Goal: Task Accomplishment & Management: Use online tool/utility

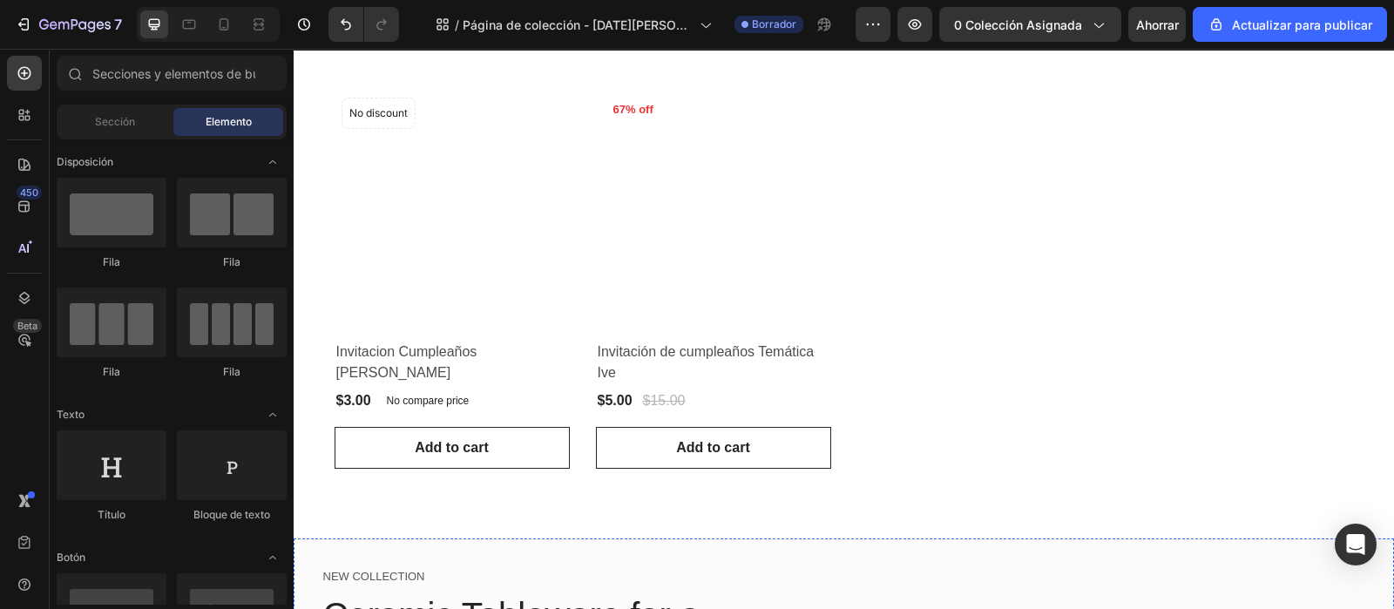
scroll to position [261, 0]
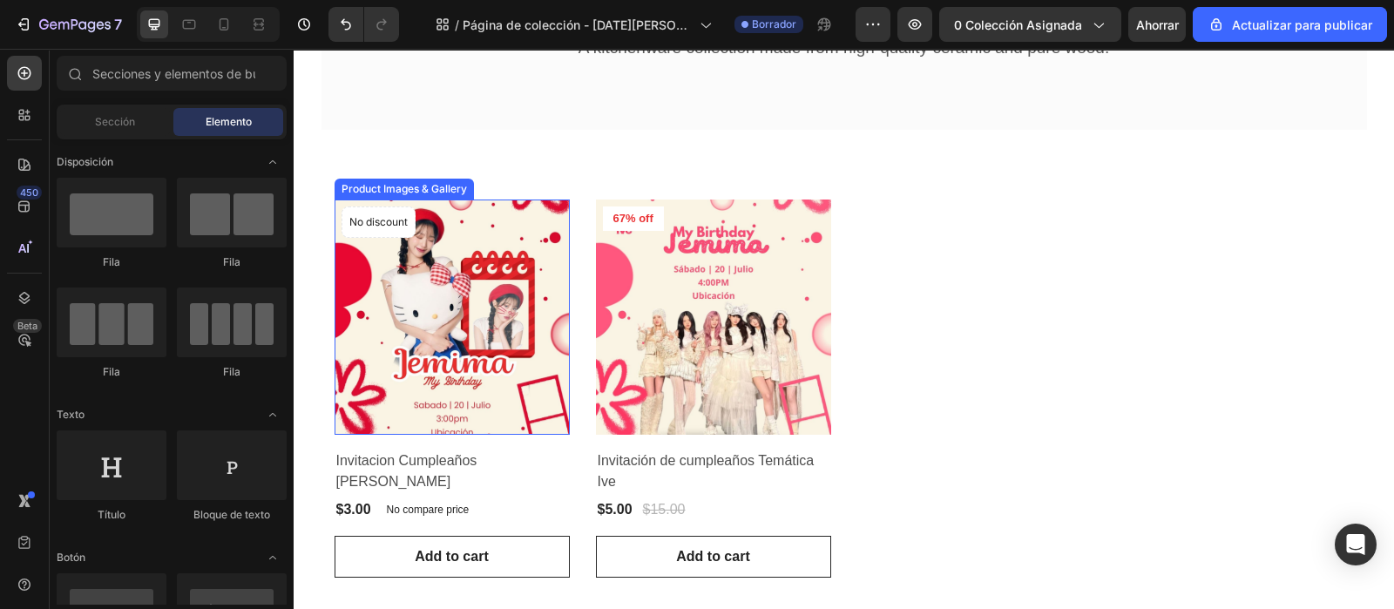
click at [452, 232] on img at bounding box center [452, 317] width 235 height 235
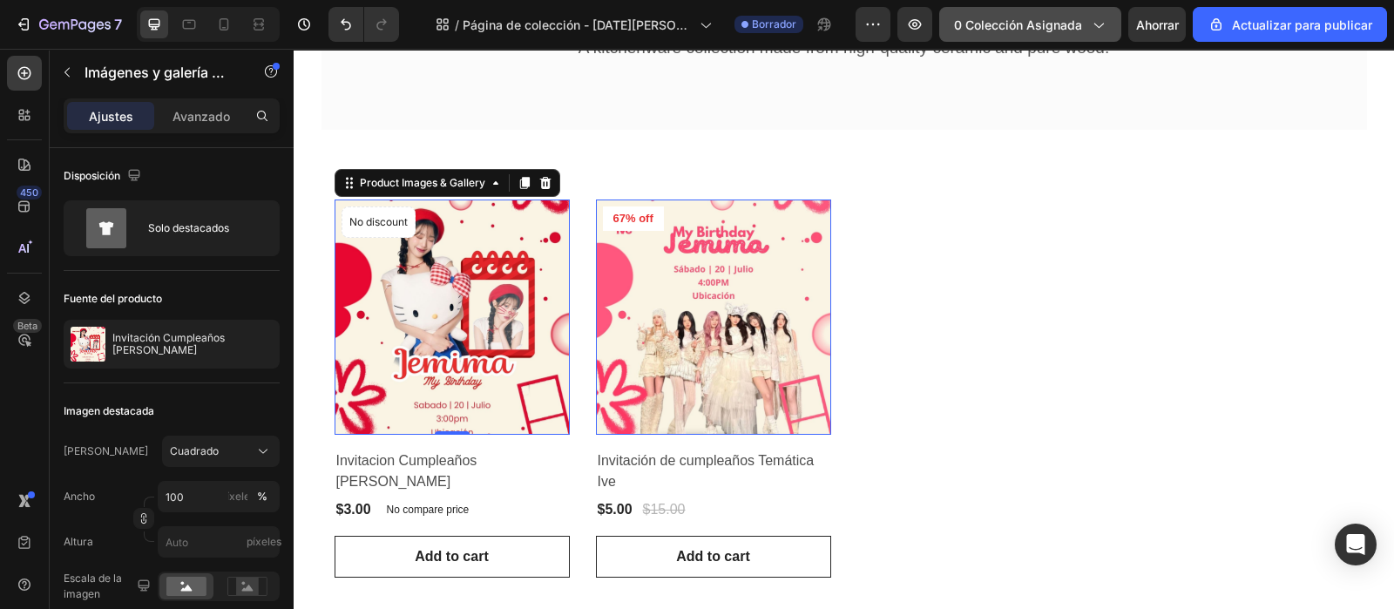
click at [1062, 28] on font "0 colección asignada" at bounding box center [1018, 24] width 128 height 15
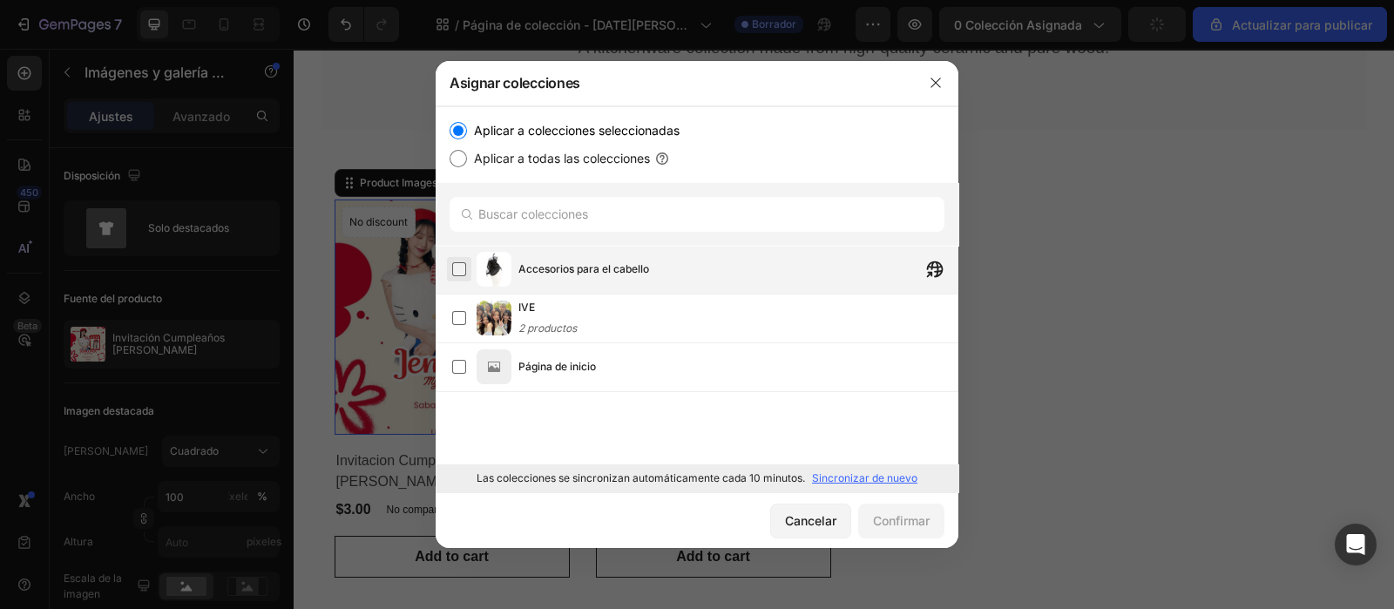
click at [464, 266] on label at bounding box center [459, 269] width 14 height 14
click at [891, 533] on button "Confirmar" at bounding box center [901, 521] width 86 height 35
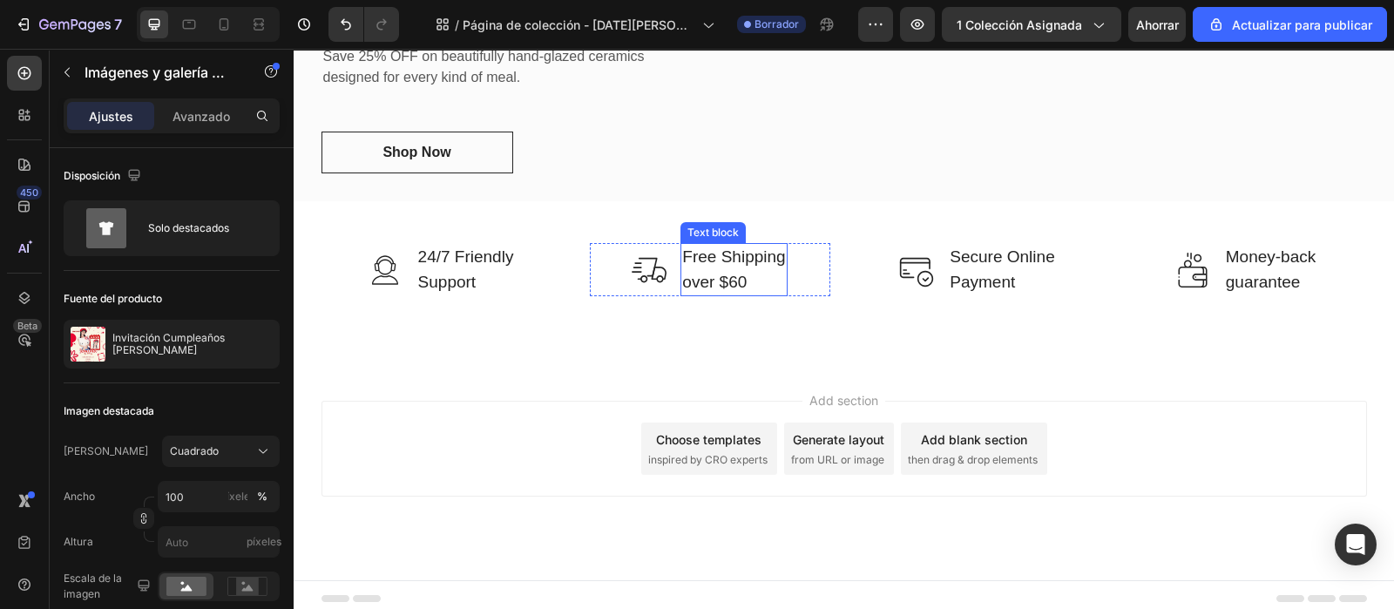
scroll to position [414, 0]
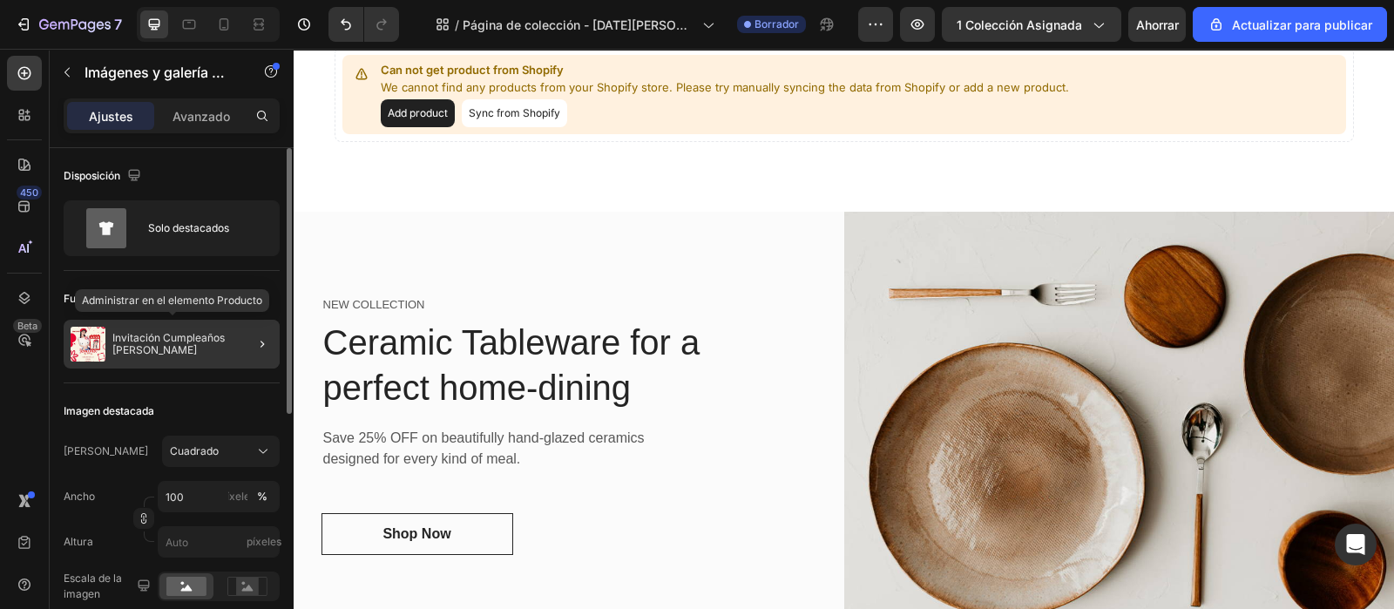
click at [200, 352] on p "Invitación Cumpleaños [PERSON_NAME]" at bounding box center [192, 344] width 160 height 24
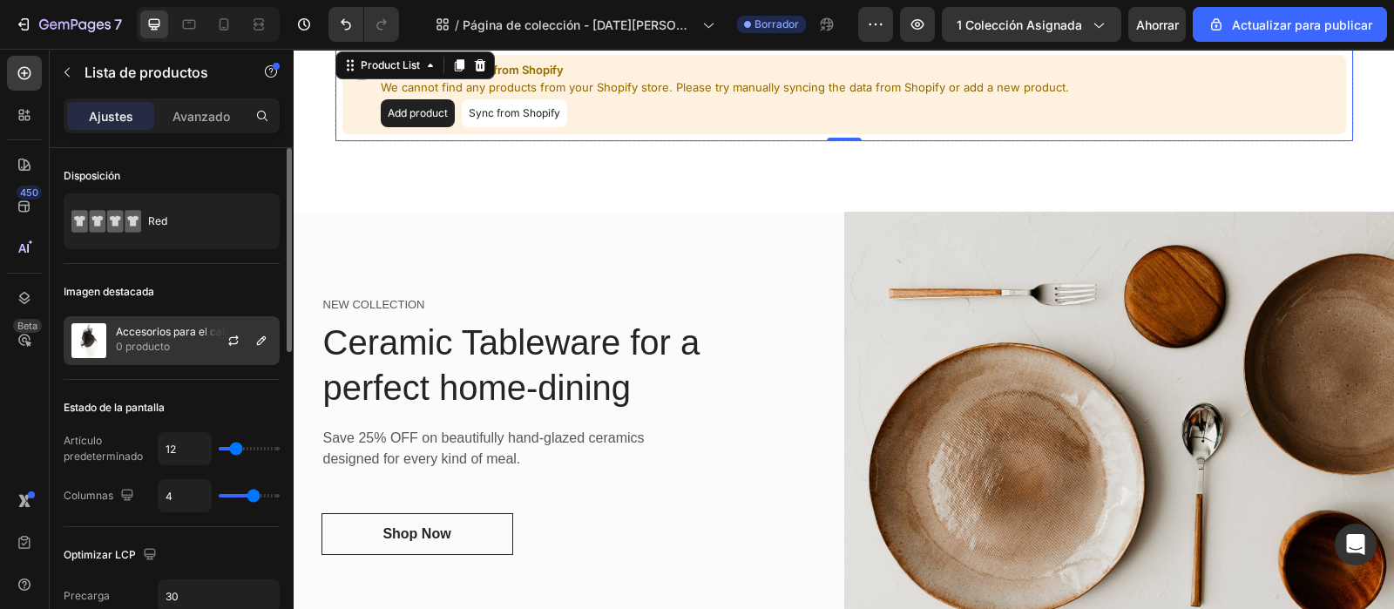
click at [174, 332] on font "Accesorios para el cabello" at bounding box center [181, 331] width 130 height 13
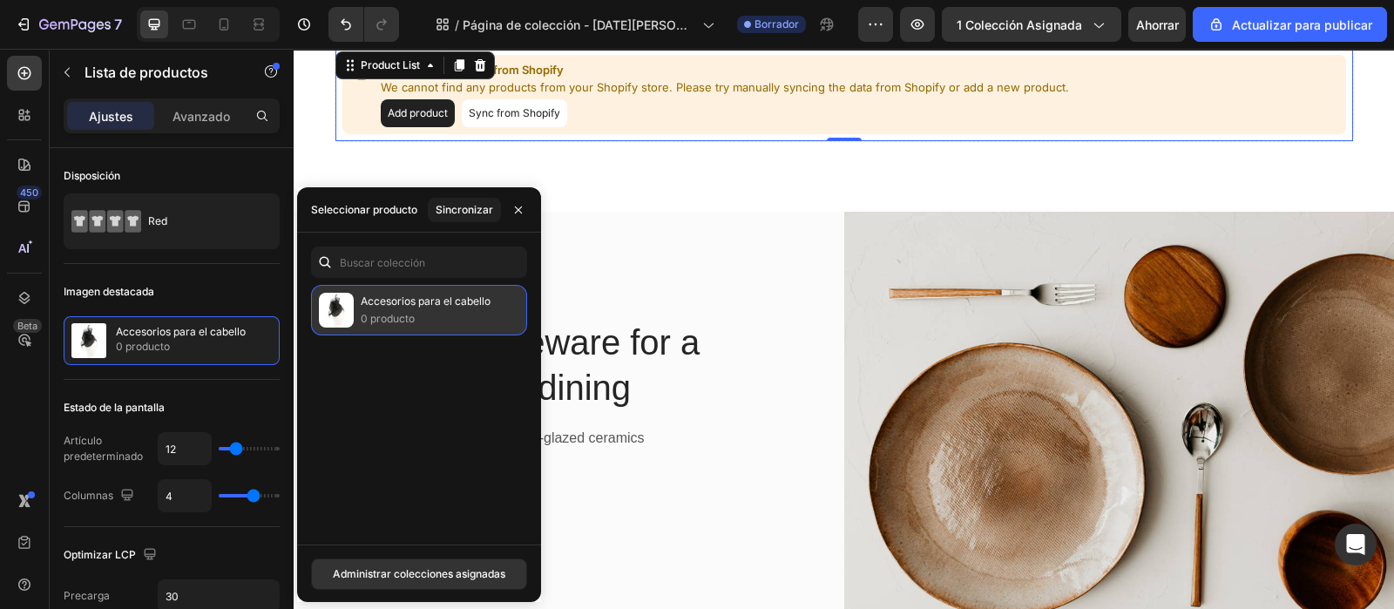
click at [449, 315] on p "0 producto" at bounding box center [426, 318] width 130 height 17
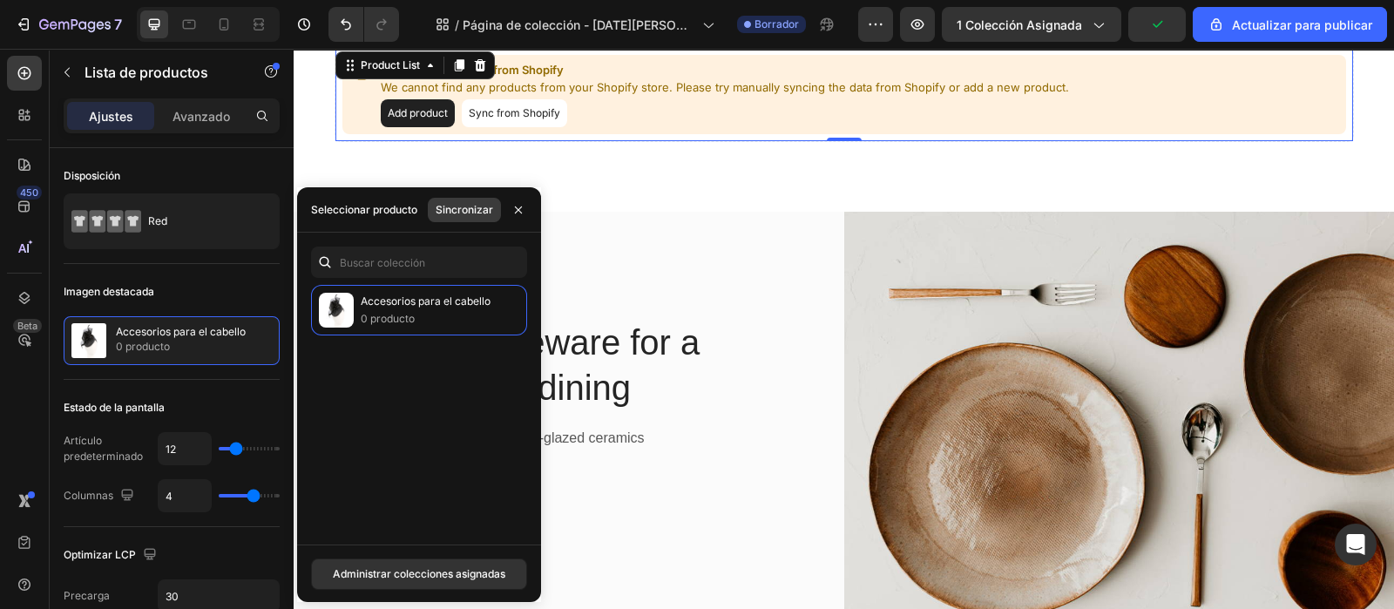
click at [453, 206] on font "Sincronizar" at bounding box center [465, 209] width 58 height 13
click at [435, 566] on font "Administrar colecciones asignadas" at bounding box center [419, 574] width 173 height 16
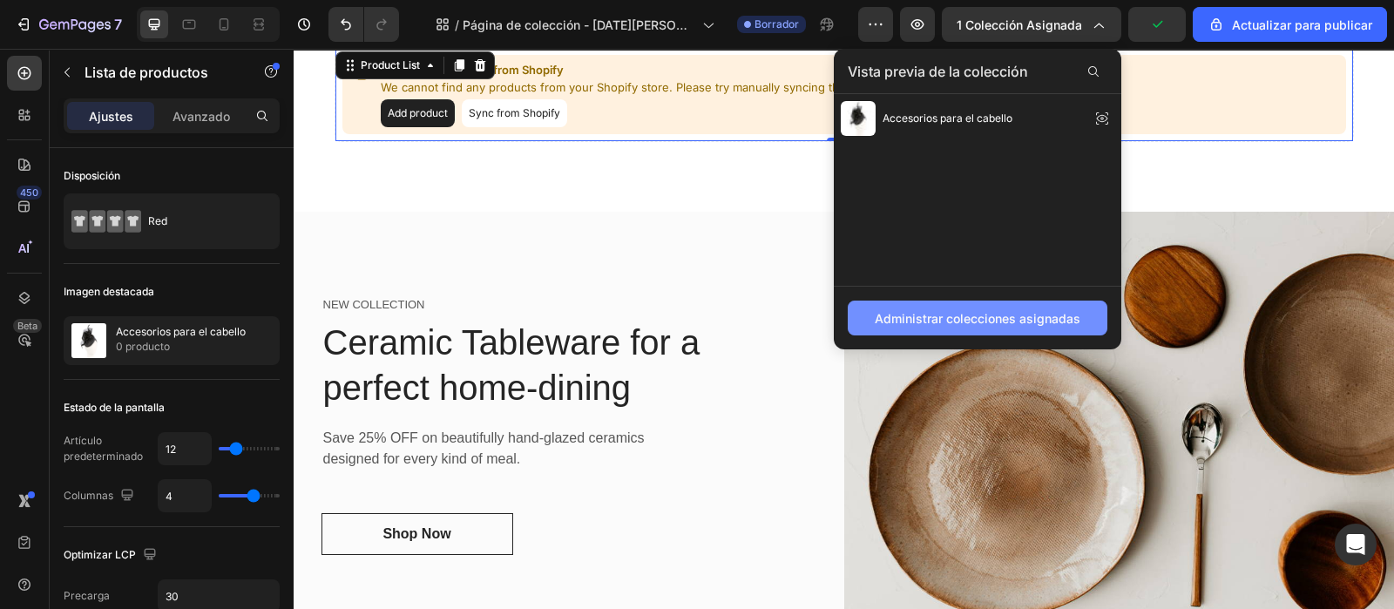
click at [980, 309] on font "Administrar colecciones asignadas" at bounding box center [978, 318] width 206 height 18
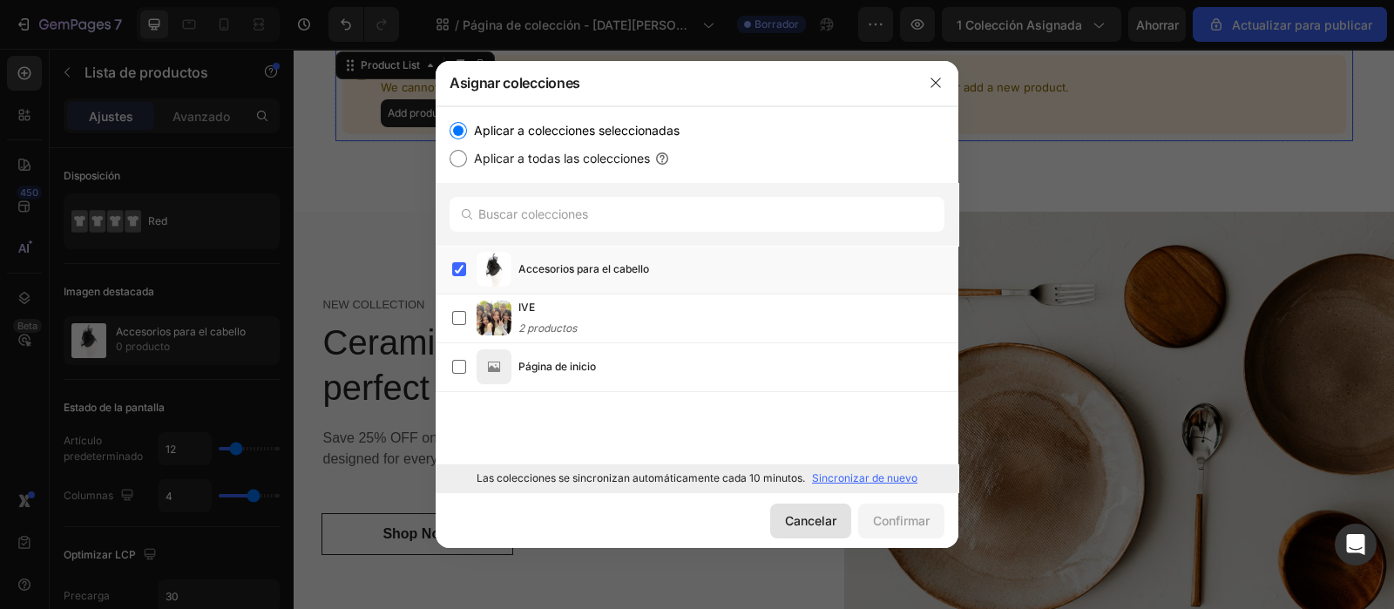
click at [799, 526] on font "Cancelar" at bounding box center [810, 520] width 51 height 15
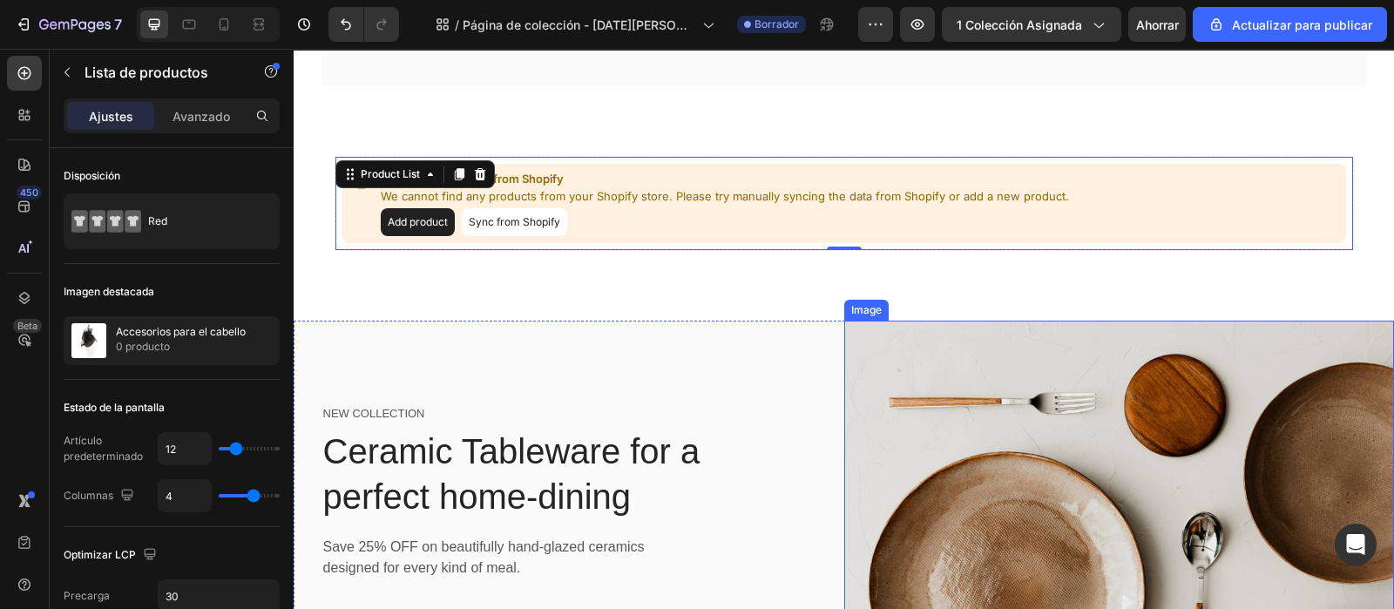
scroll to position [196, 0]
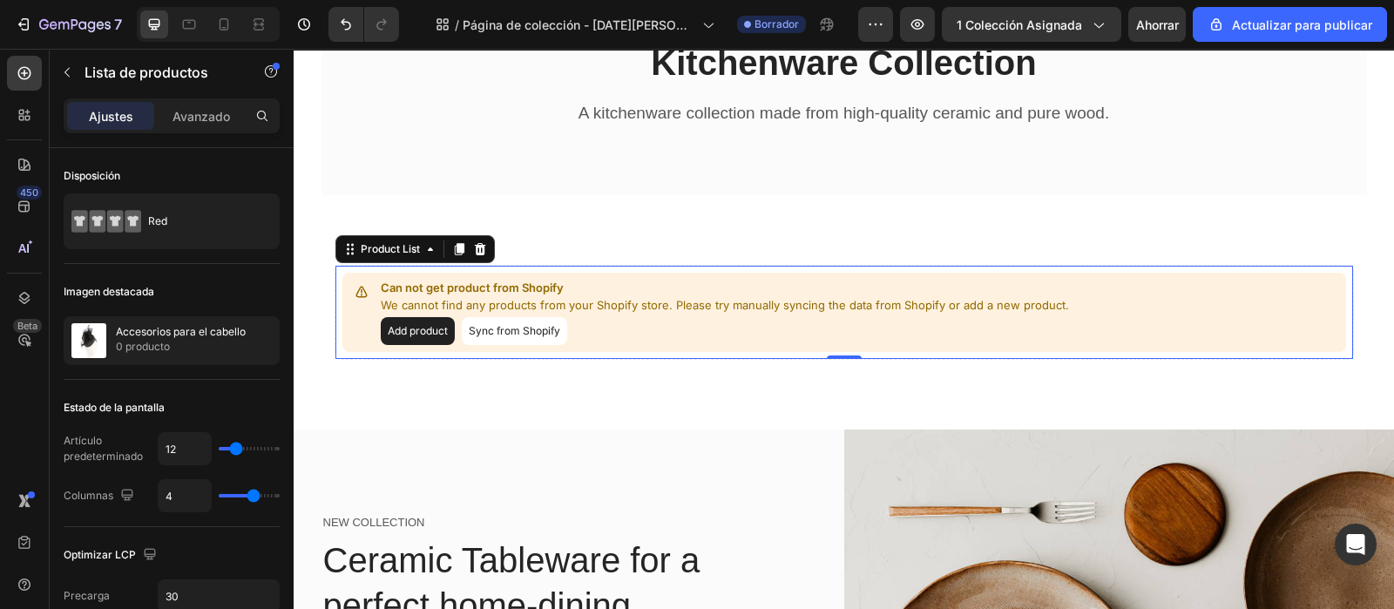
click at [515, 336] on button "Sync from Shopify" at bounding box center [514, 331] width 105 height 28
click at [505, 335] on button "Sync from Shopify" at bounding box center [514, 331] width 105 height 28
click at [422, 326] on button "Add product" at bounding box center [418, 331] width 74 height 28
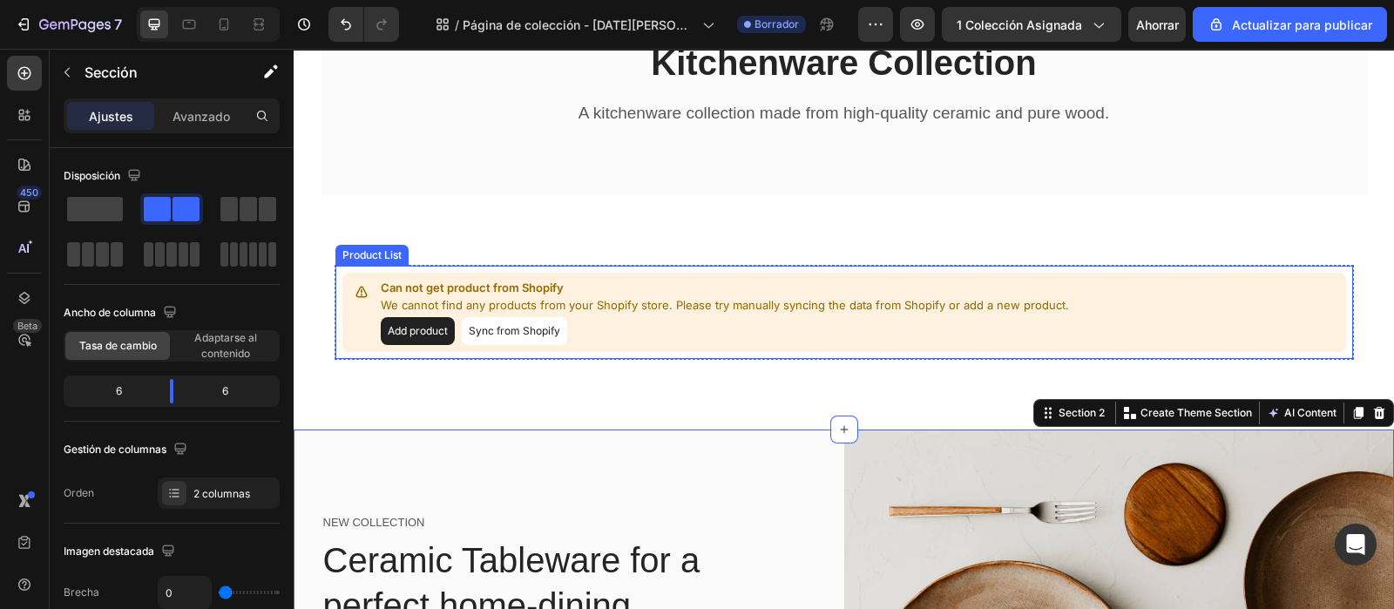
click at [418, 324] on button "Add product" at bounding box center [418, 331] width 74 height 28
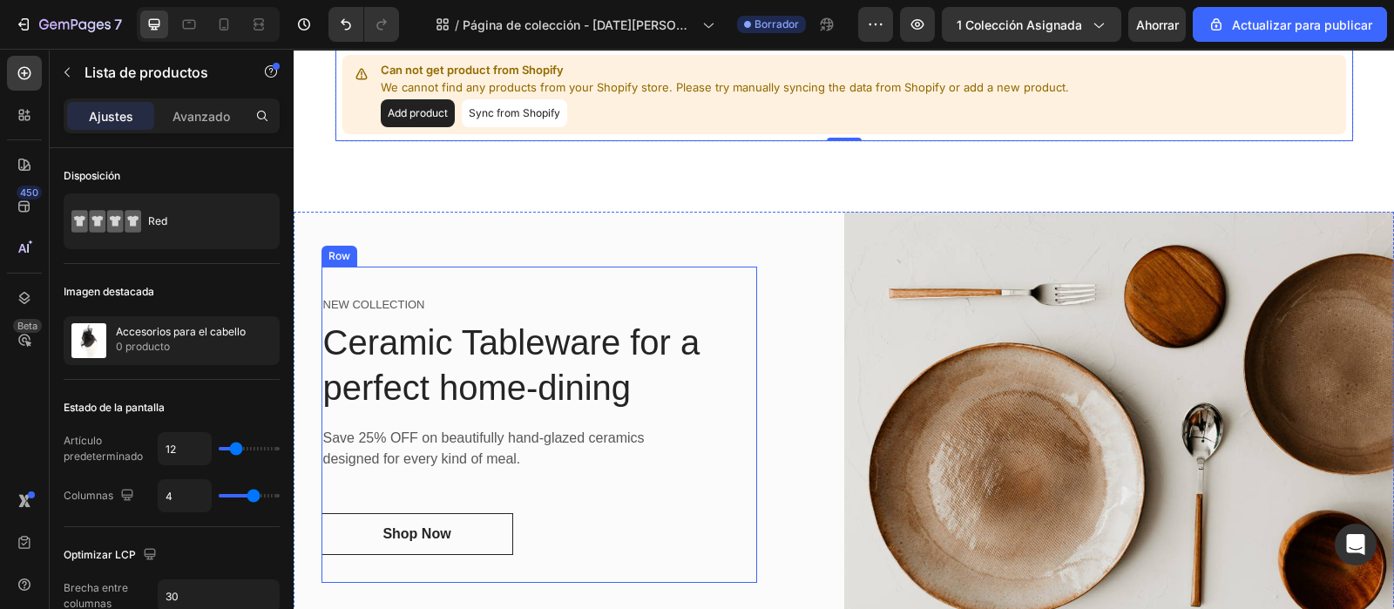
scroll to position [87, 0]
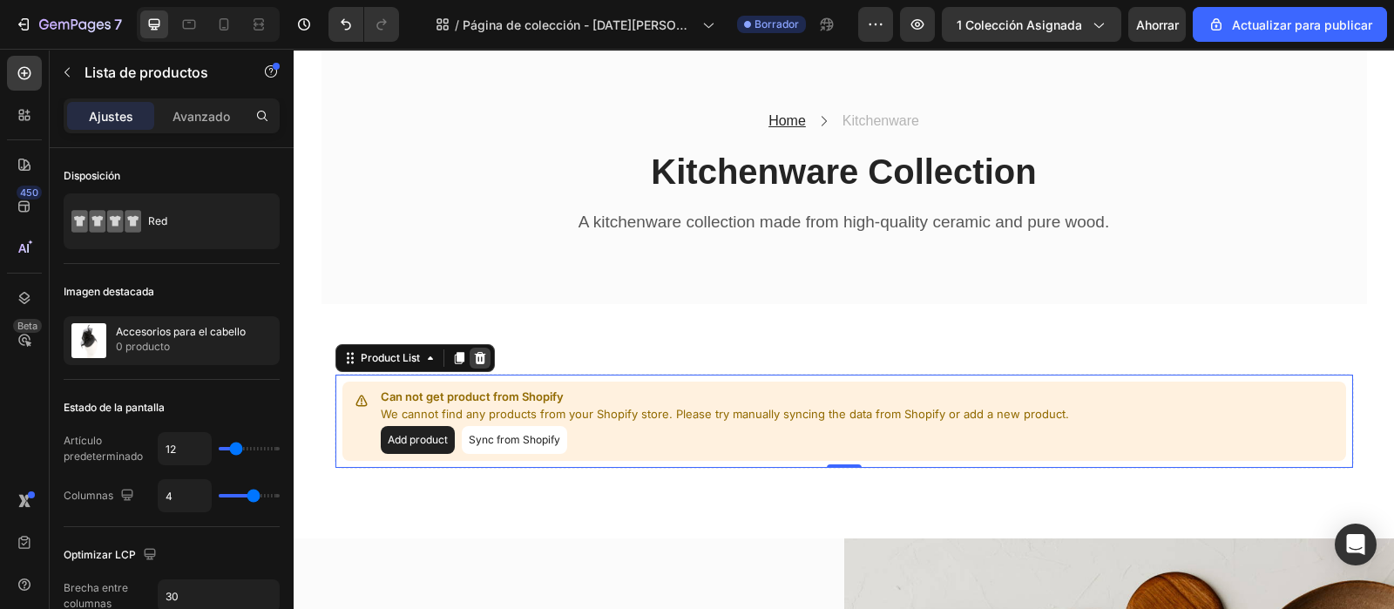
click at [477, 362] on icon at bounding box center [480, 358] width 14 height 14
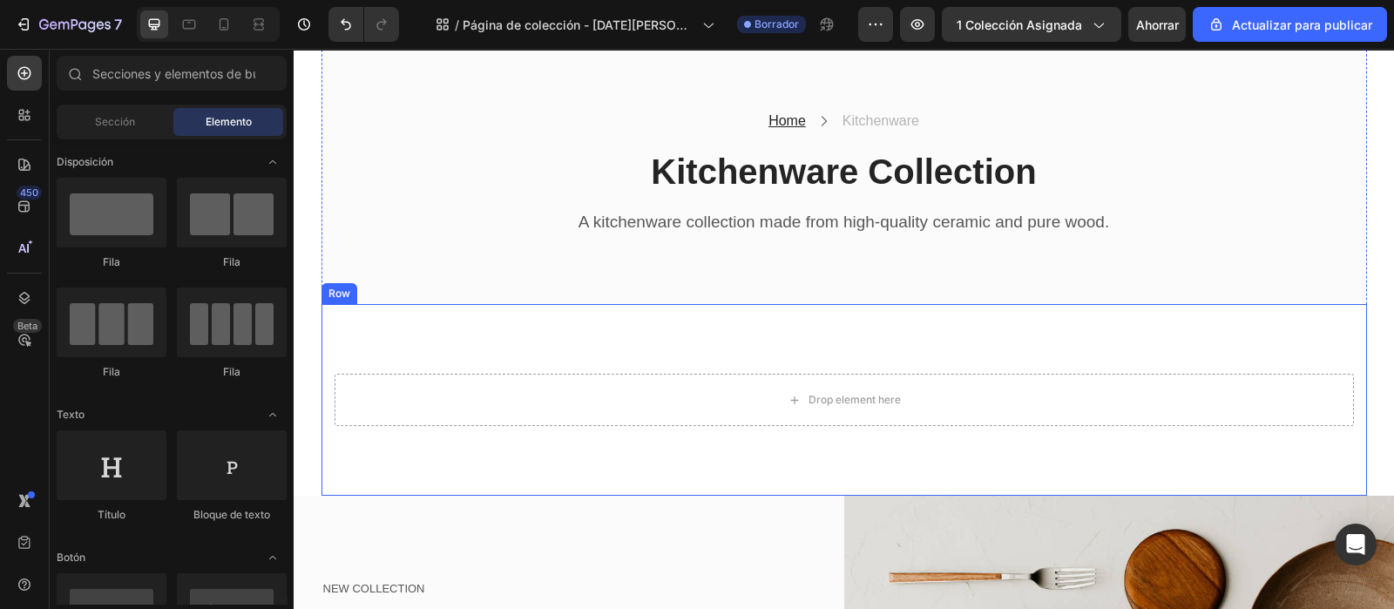
click at [484, 346] on div "Drop element here Row Row" at bounding box center [845, 400] width 1046 height 192
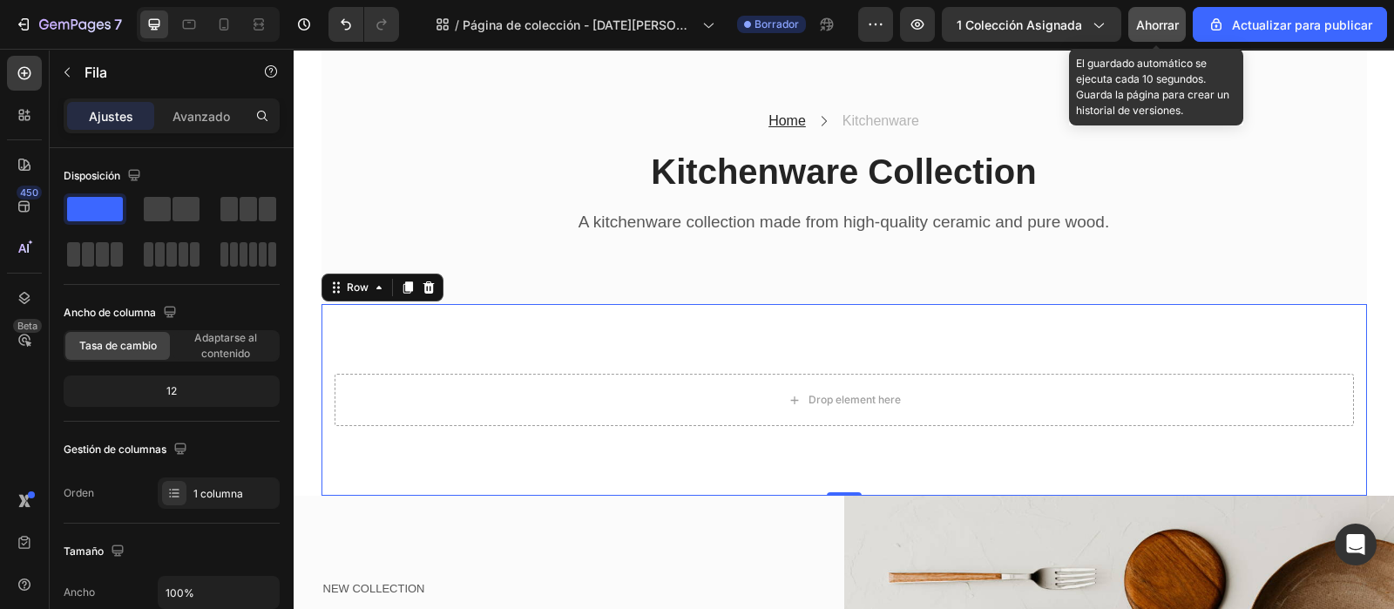
click at [1143, 38] on button "Ahorrar" at bounding box center [1157, 24] width 58 height 35
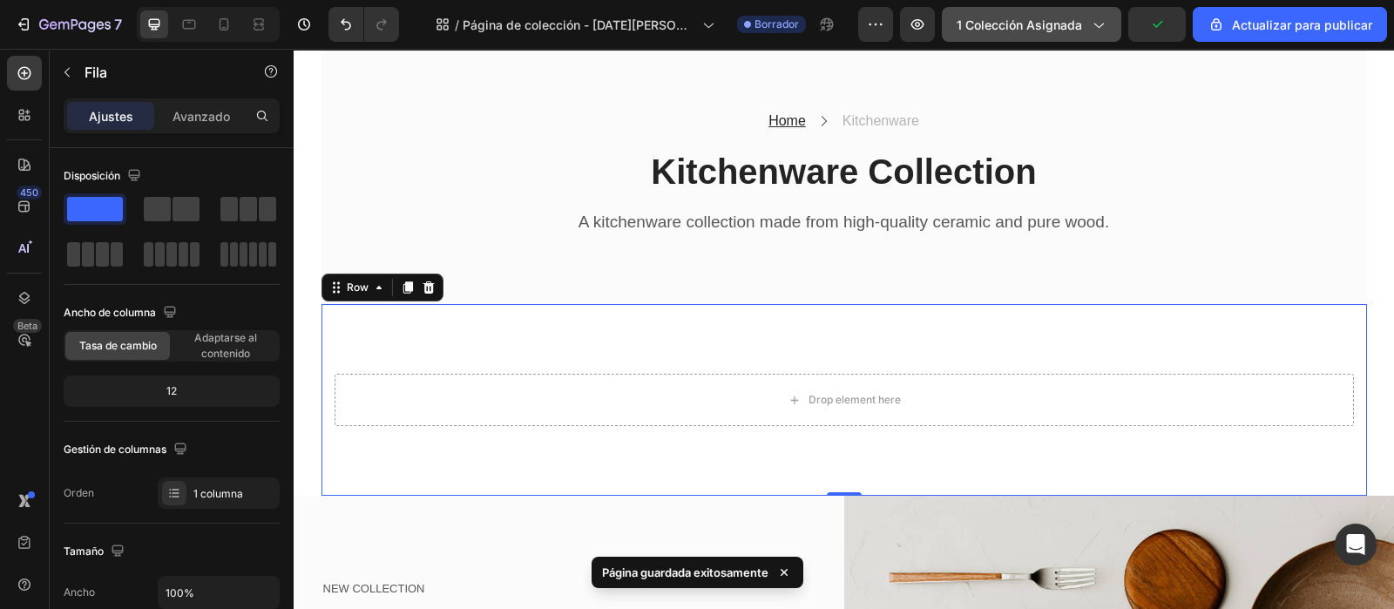
click at [1094, 27] on icon "button" at bounding box center [1097, 24] width 17 height 17
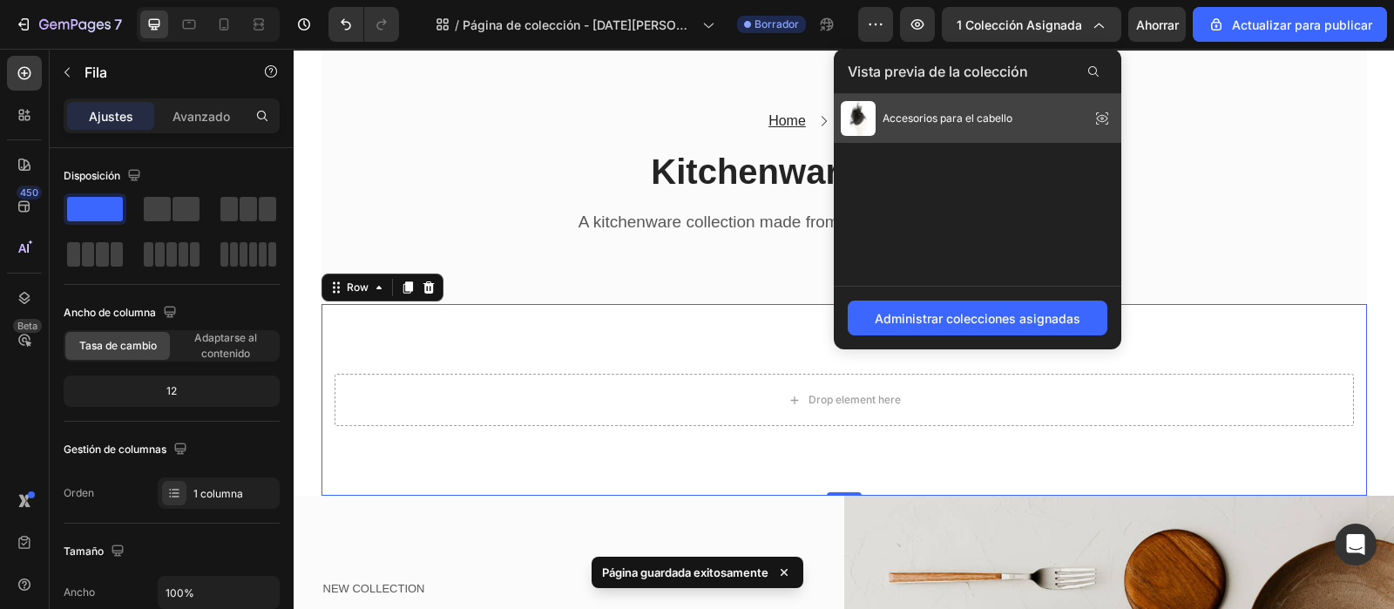
click at [990, 122] on font "Accesorios para el cabello" at bounding box center [948, 118] width 130 height 13
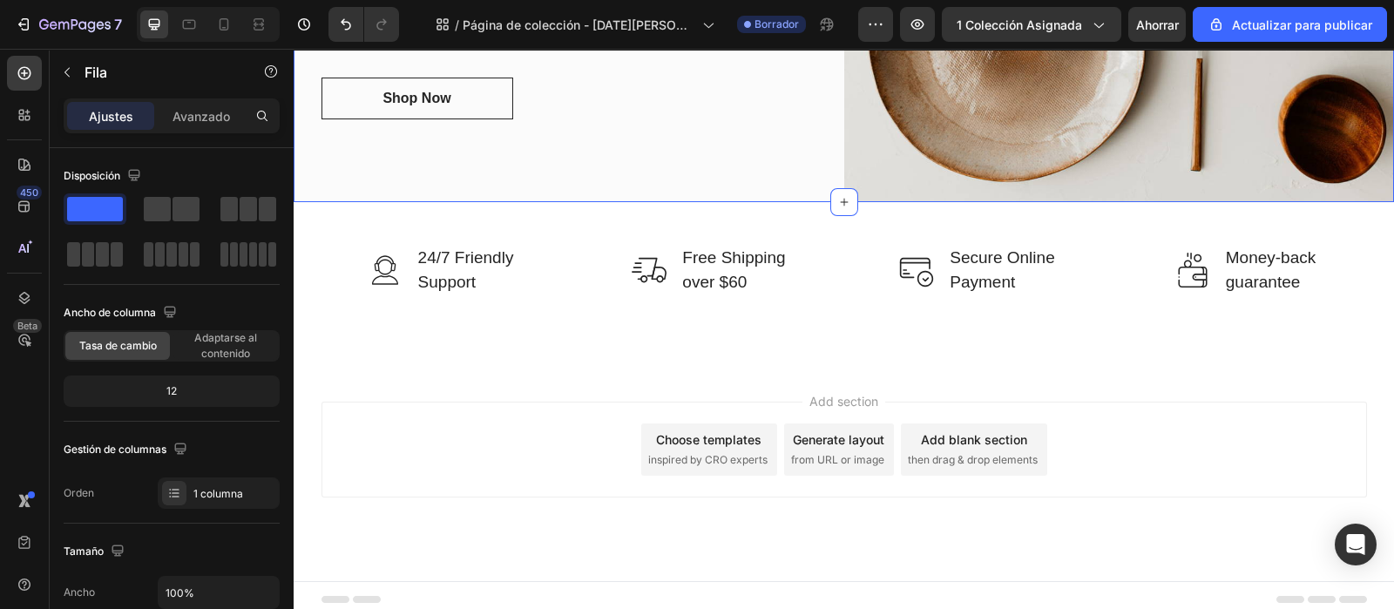
scroll to position [262, 0]
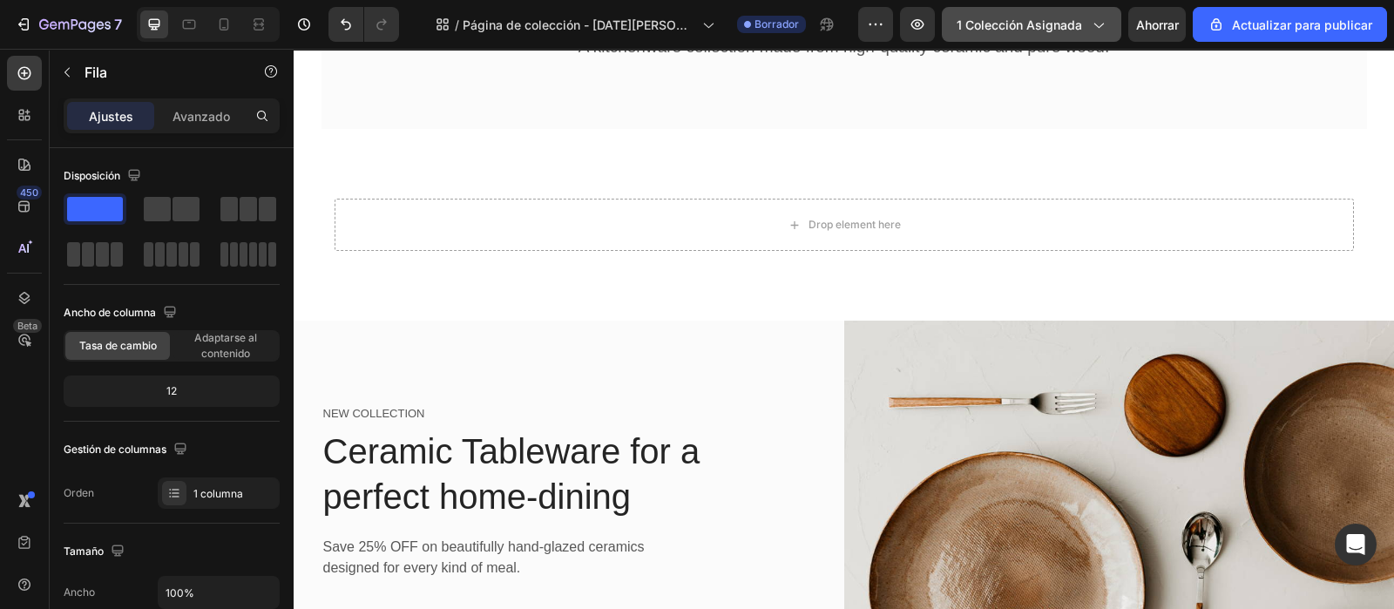
click at [1024, 22] on font "1 colección asignada" at bounding box center [1019, 24] width 125 height 15
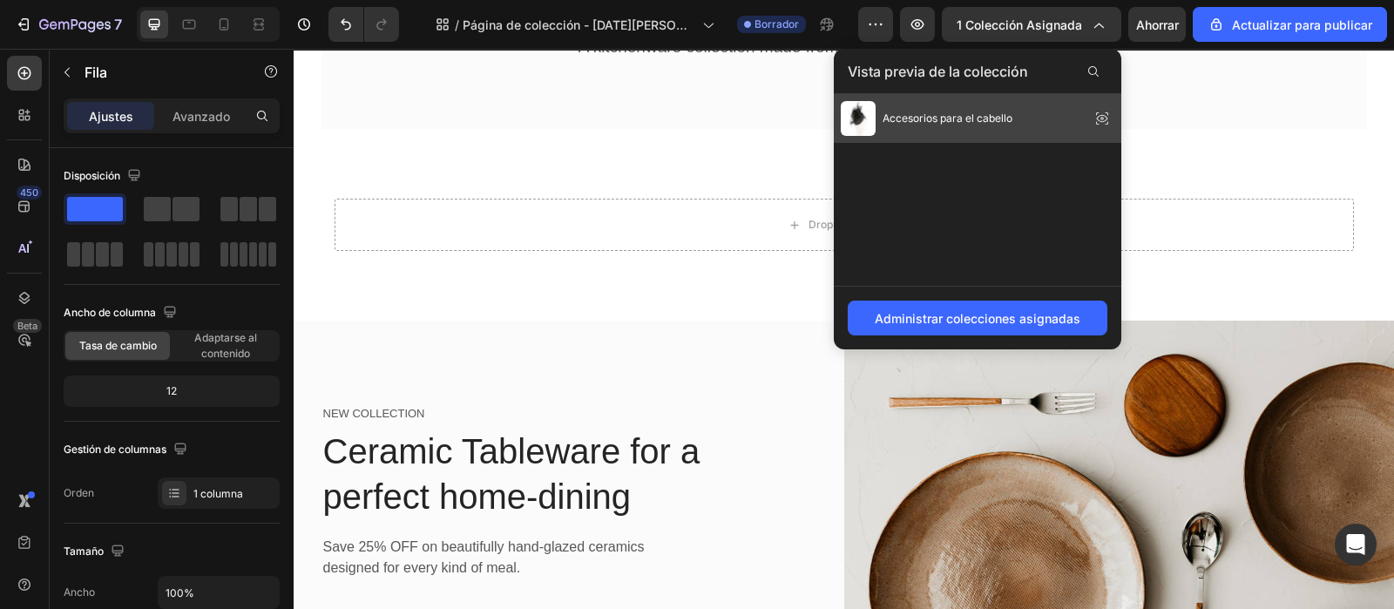
click at [881, 119] on div "Accesorios para el cabello" at bounding box center [927, 118] width 172 height 35
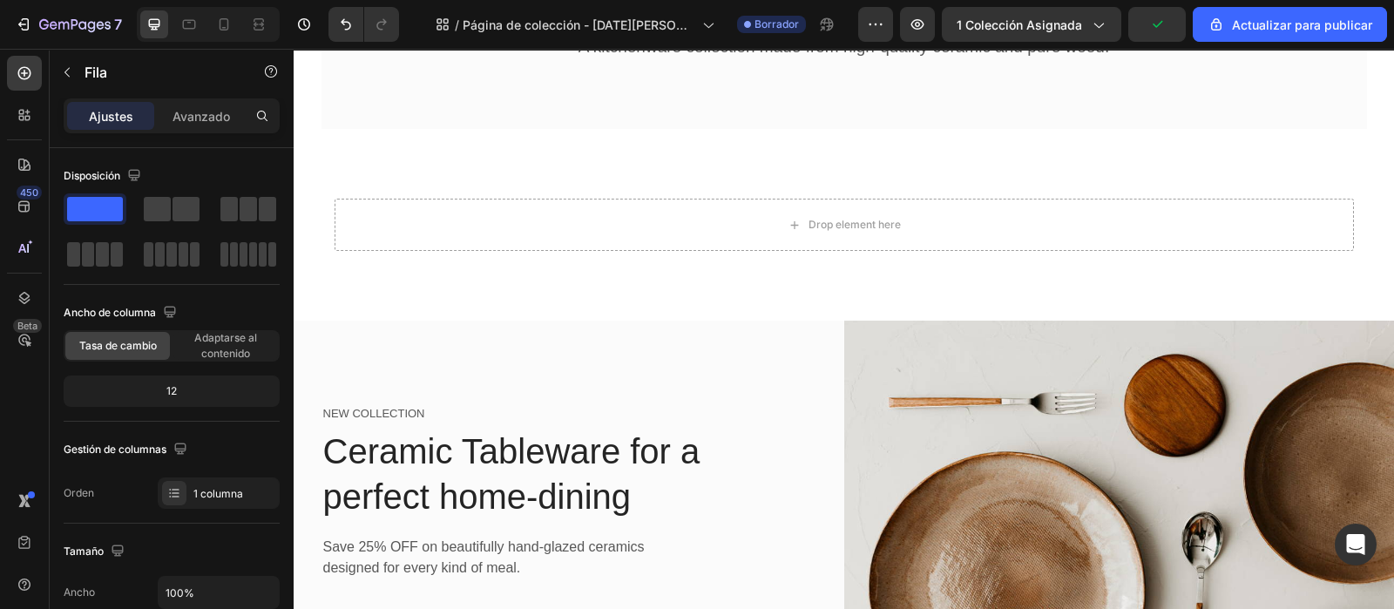
scroll to position [0, 0]
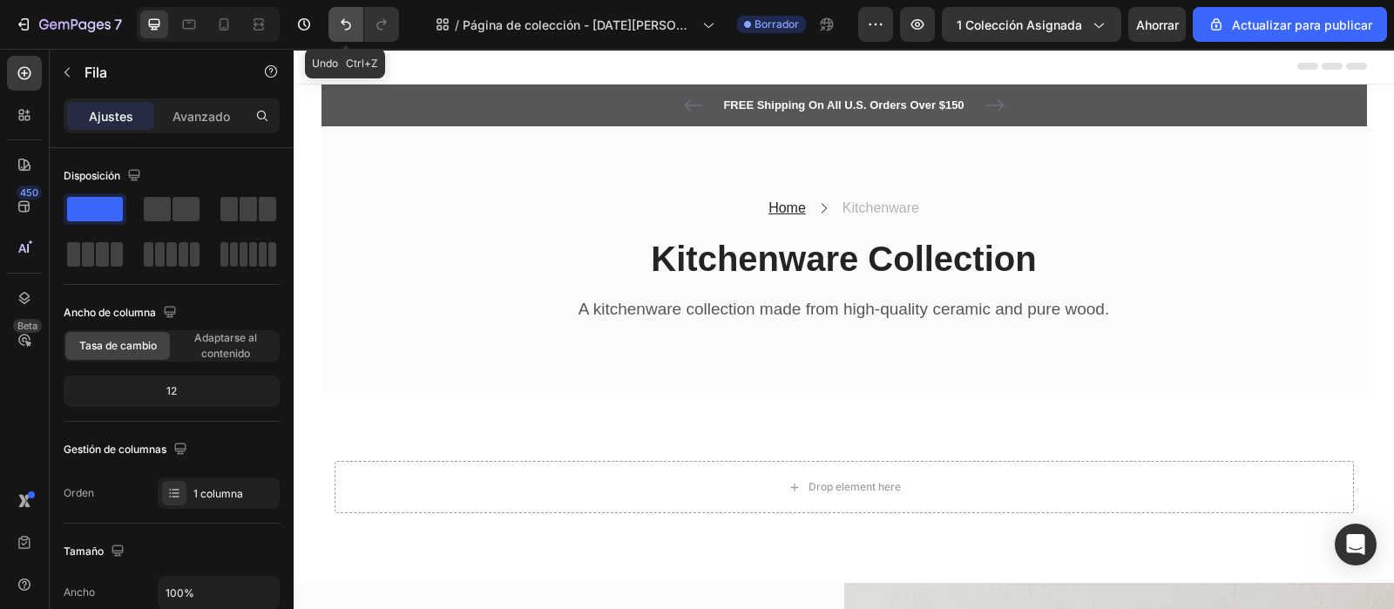
click at [334, 21] on button "Deshacer/Rehacer" at bounding box center [345, 24] width 35 height 35
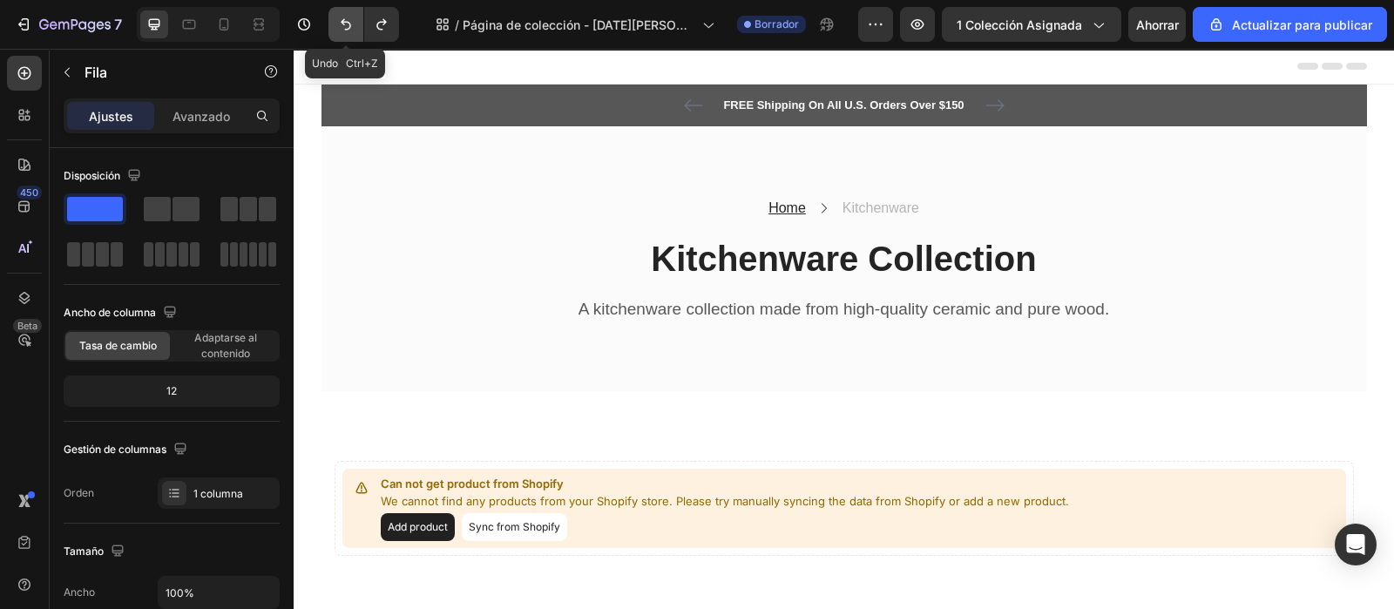
click at [334, 21] on button "Deshacer/Rehacer" at bounding box center [345, 24] width 35 height 35
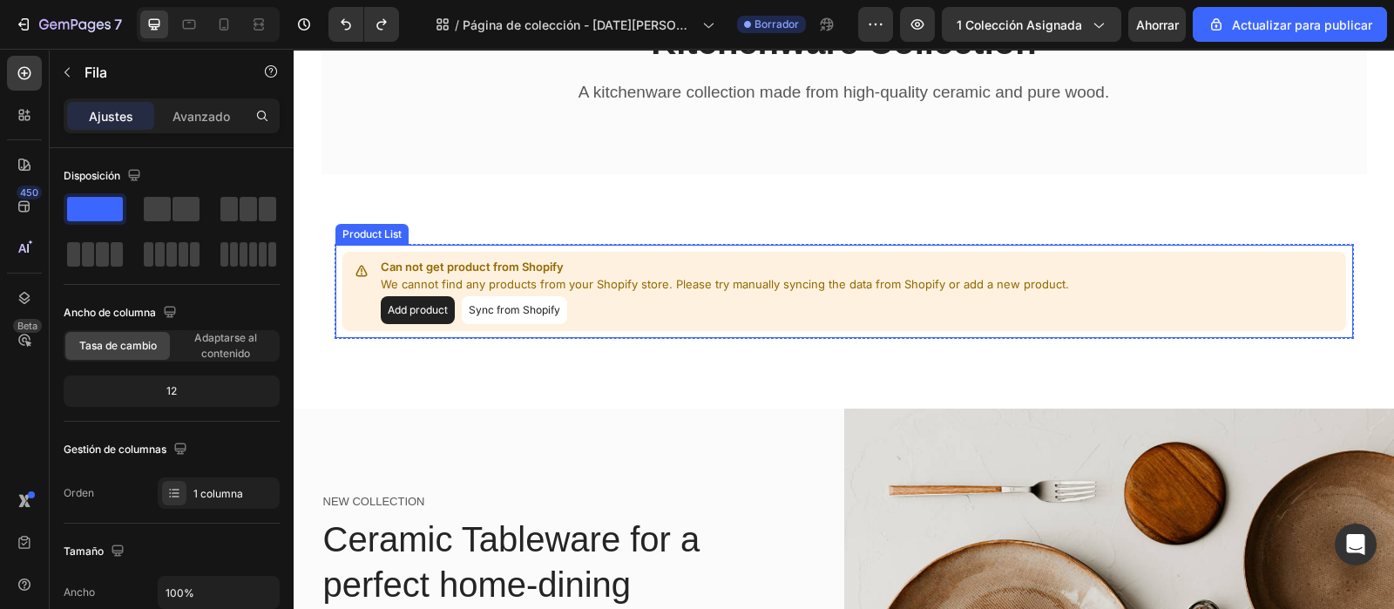
scroll to position [327, 0]
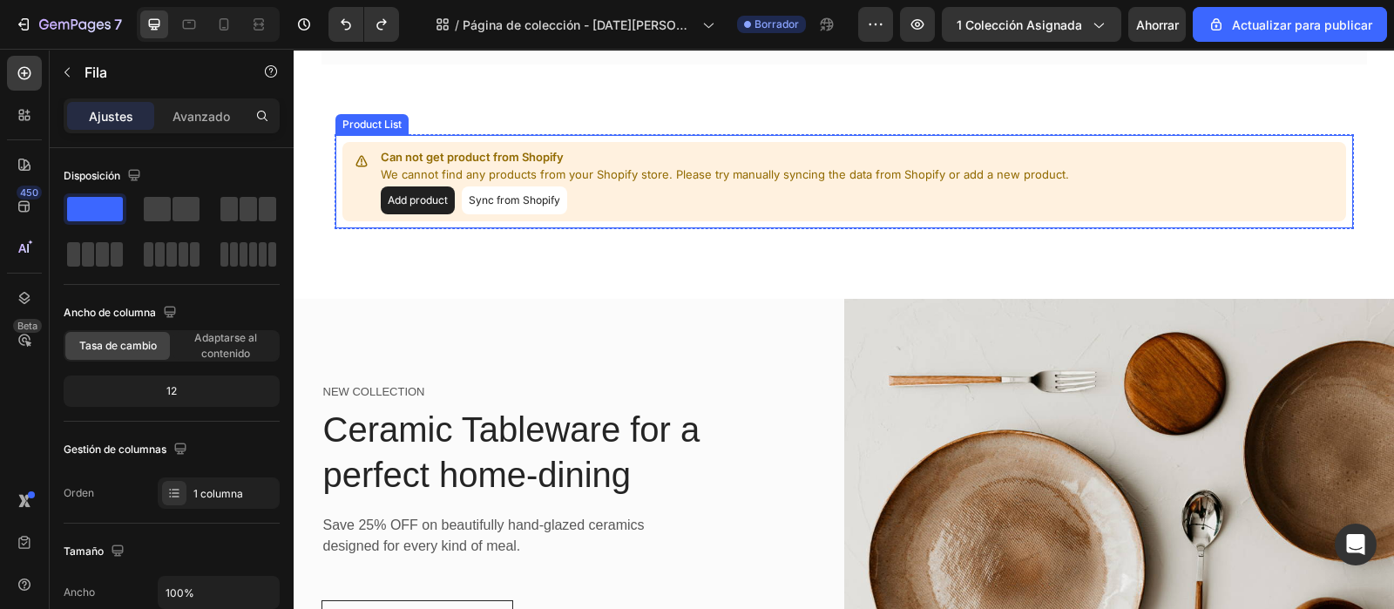
click at [558, 218] on div "Can not get product from Shopify We cannot find any products from your Shopify …" at bounding box center [844, 181] width 1004 height 79
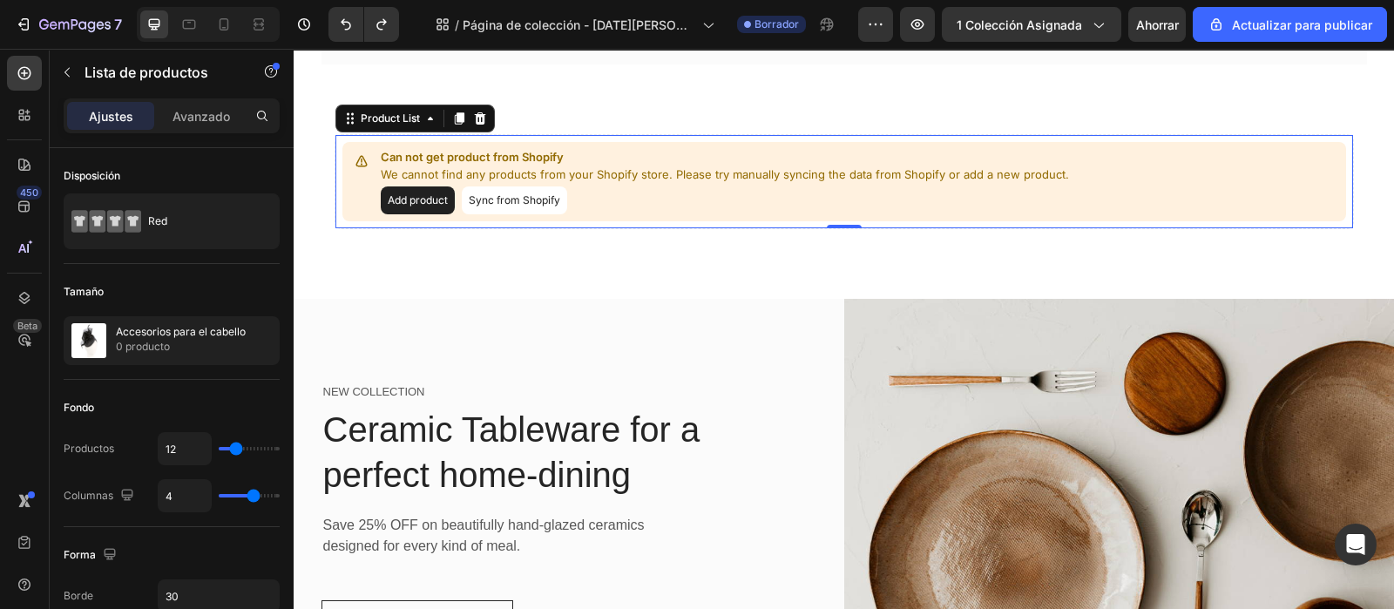
click at [511, 193] on button "Sync from Shopify" at bounding box center [514, 200] width 105 height 28
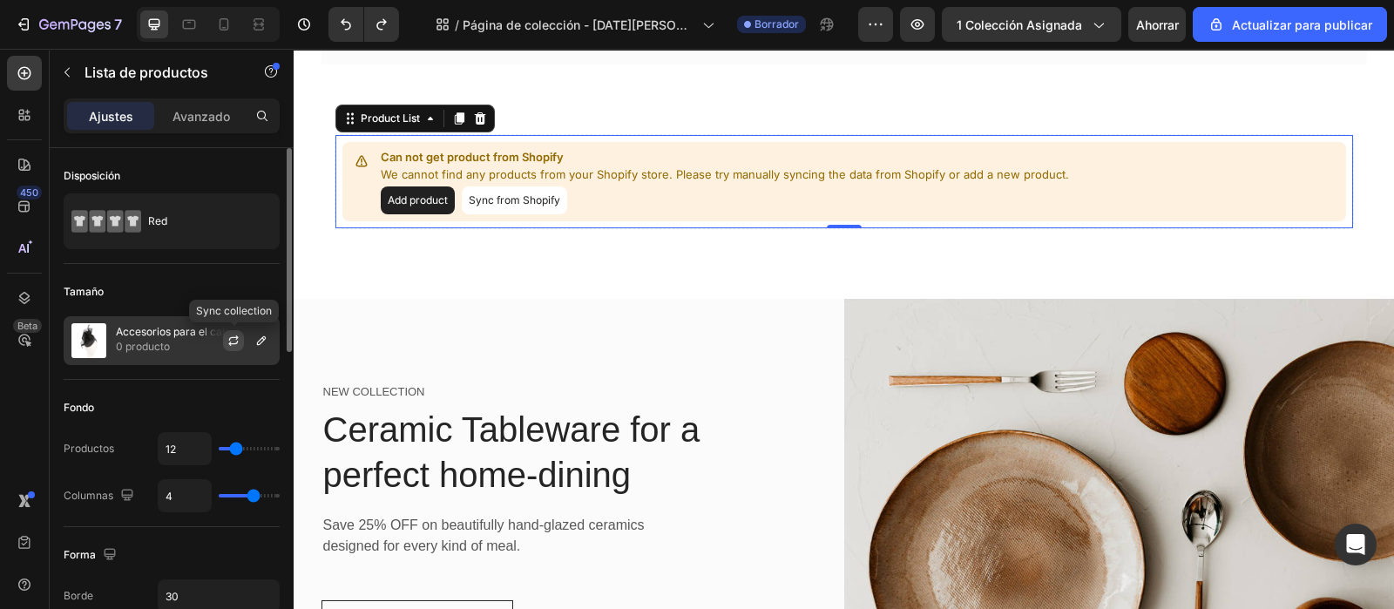
click at [223, 343] on button "button" at bounding box center [233, 340] width 21 height 21
click at [268, 343] on button "button" at bounding box center [261, 340] width 21 height 21
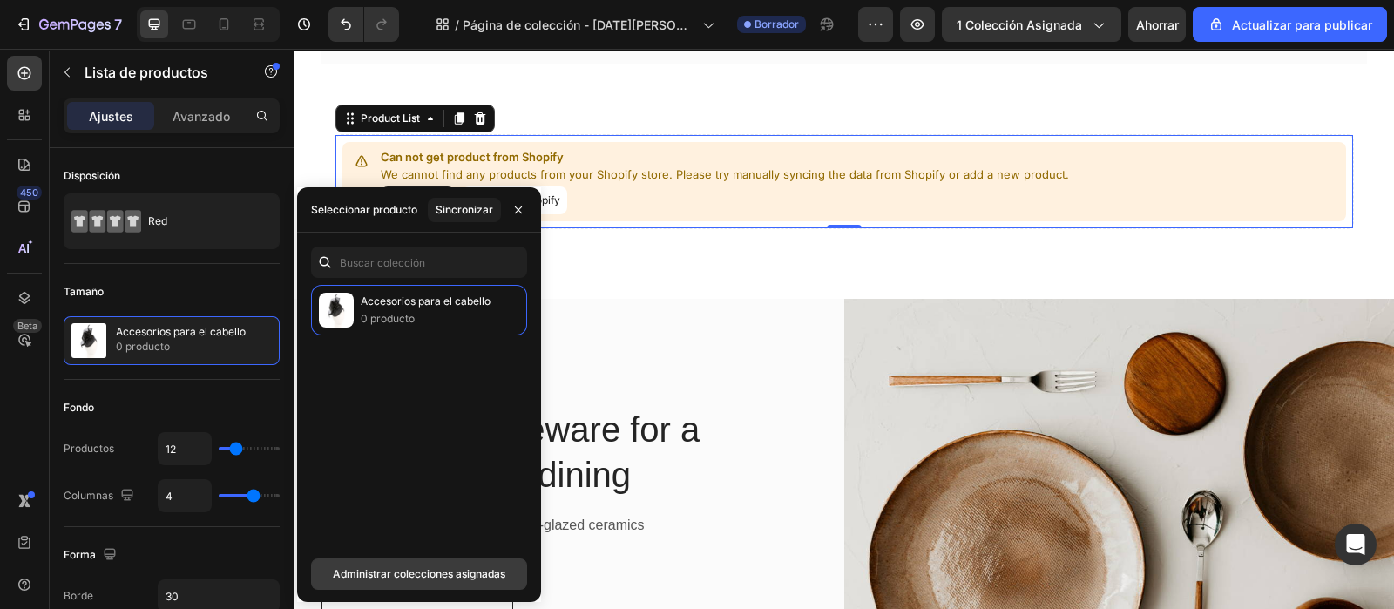
click at [416, 572] on font "Administrar colecciones asignadas" at bounding box center [419, 573] width 173 height 13
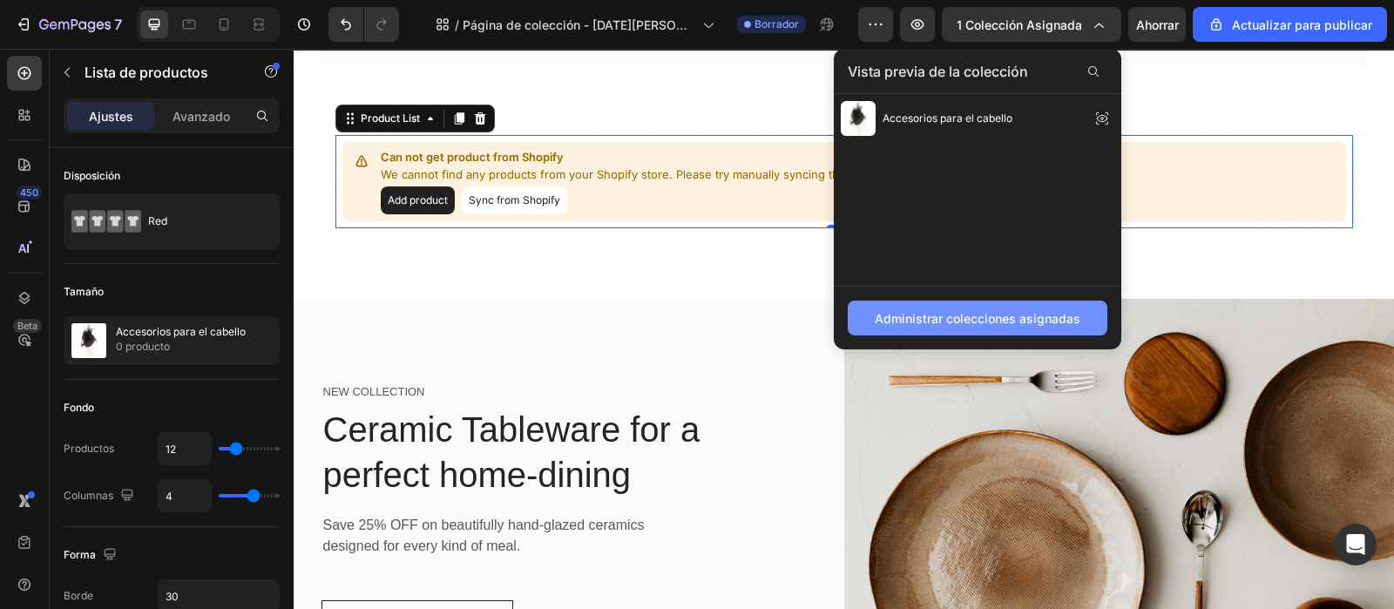
click at [1016, 316] on font "Administrar colecciones asignadas" at bounding box center [978, 318] width 206 height 15
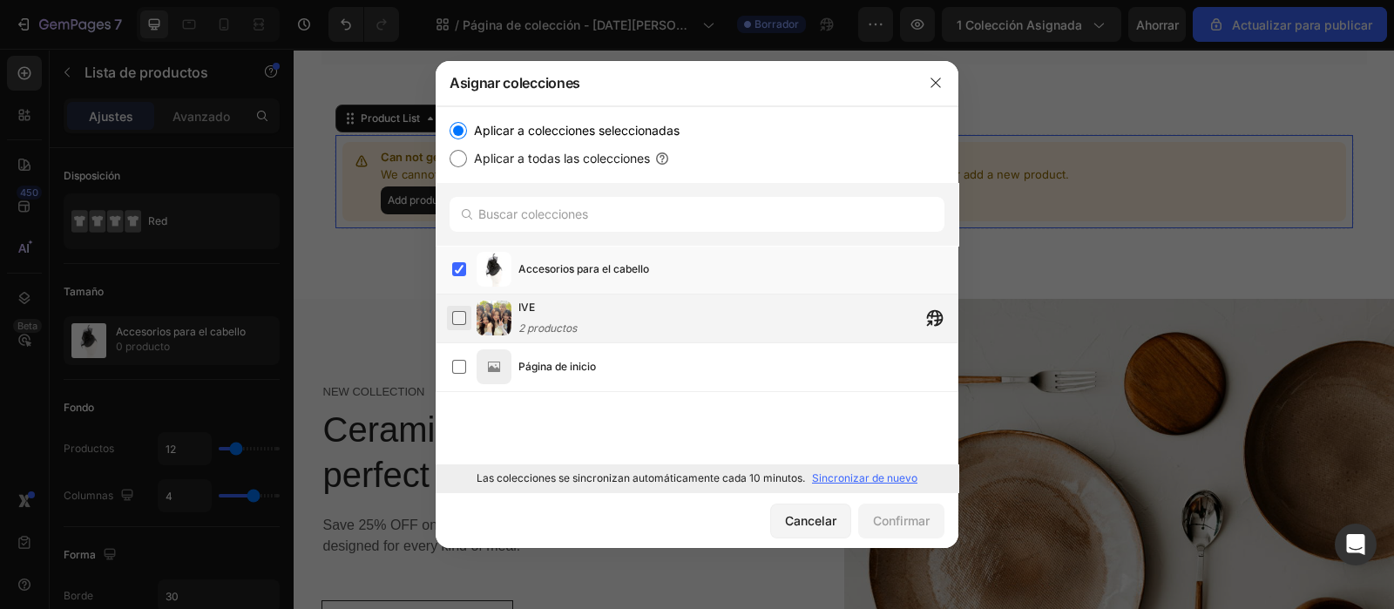
click at [466, 320] on label at bounding box center [459, 318] width 14 height 14
click at [891, 513] on font "Confirmar" at bounding box center [901, 520] width 57 height 15
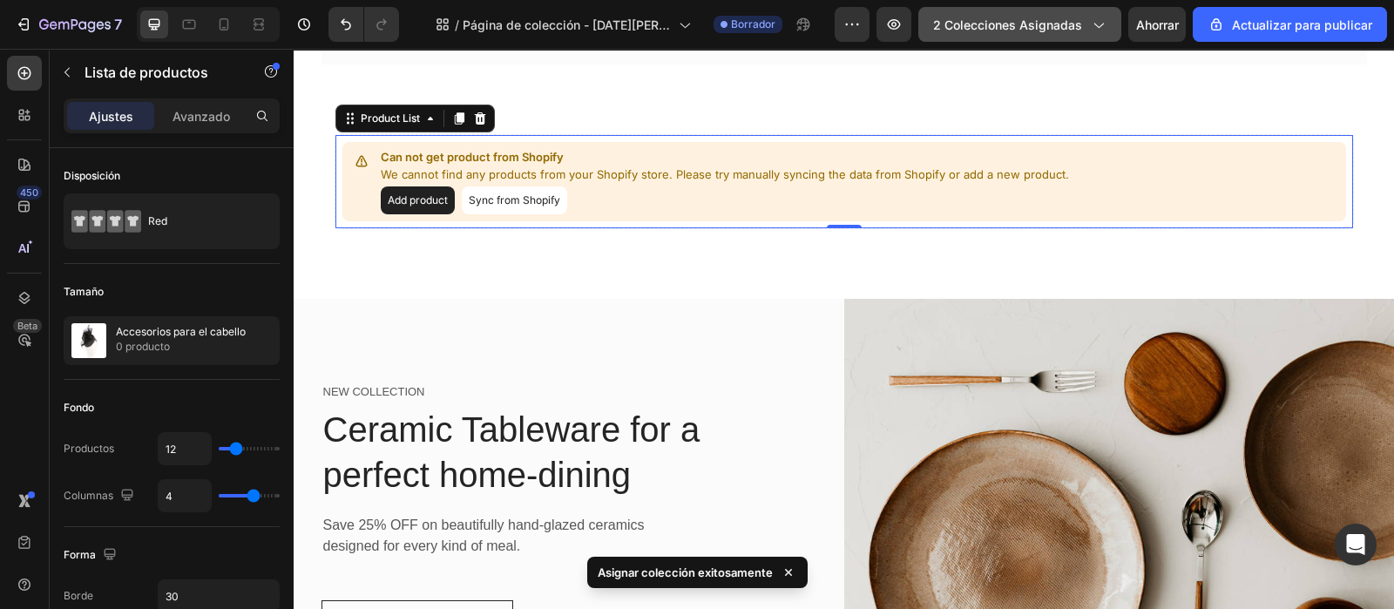
click at [1032, 27] on font "2 colecciones asignadas" at bounding box center [1007, 24] width 149 height 15
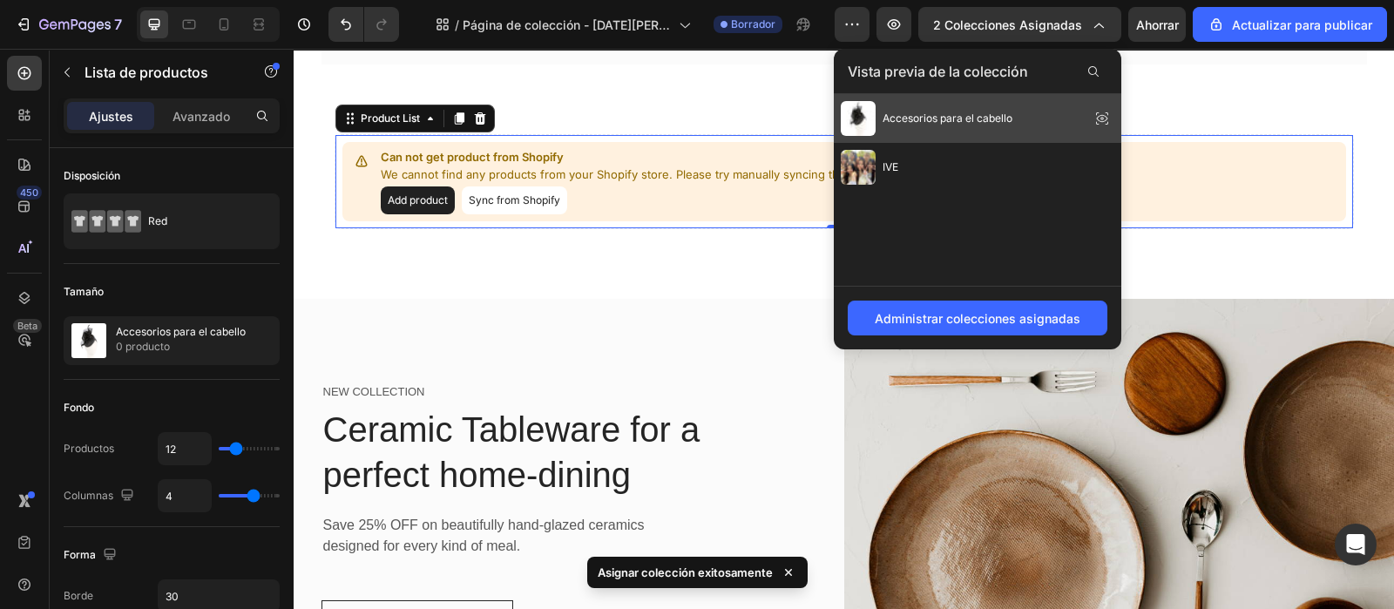
click at [924, 118] on font "Accesorios para el cabello" at bounding box center [948, 118] width 130 height 13
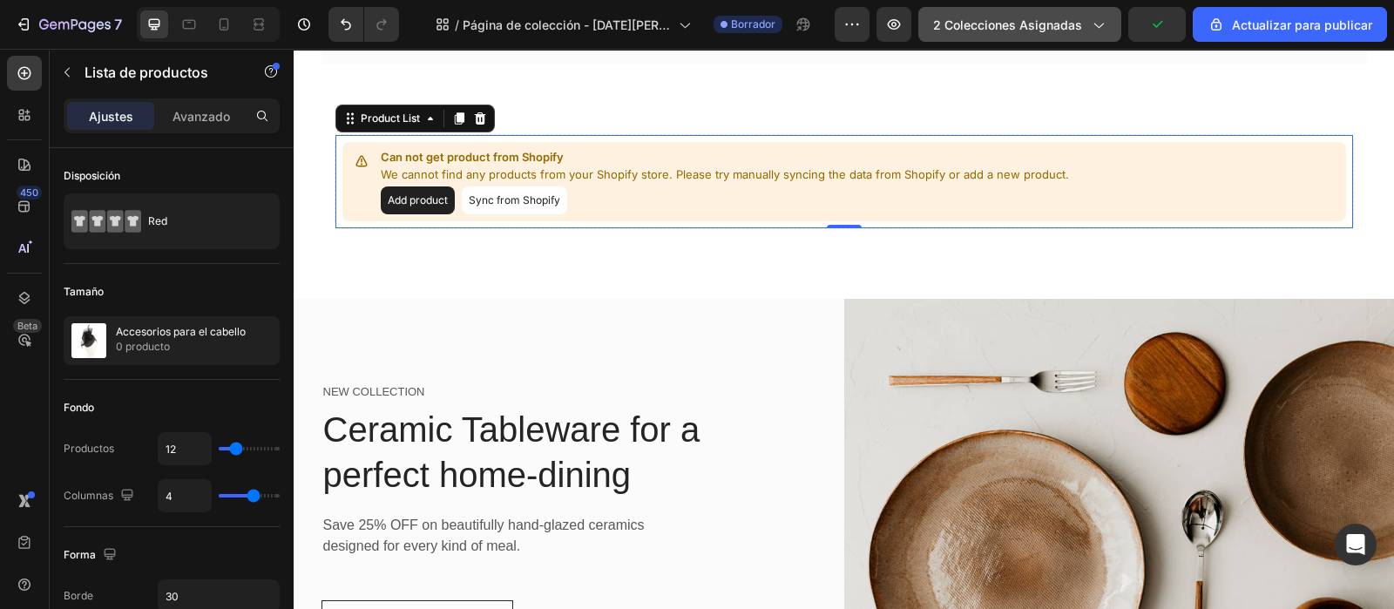
click at [1100, 28] on icon "button" at bounding box center [1097, 24] width 17 height 17
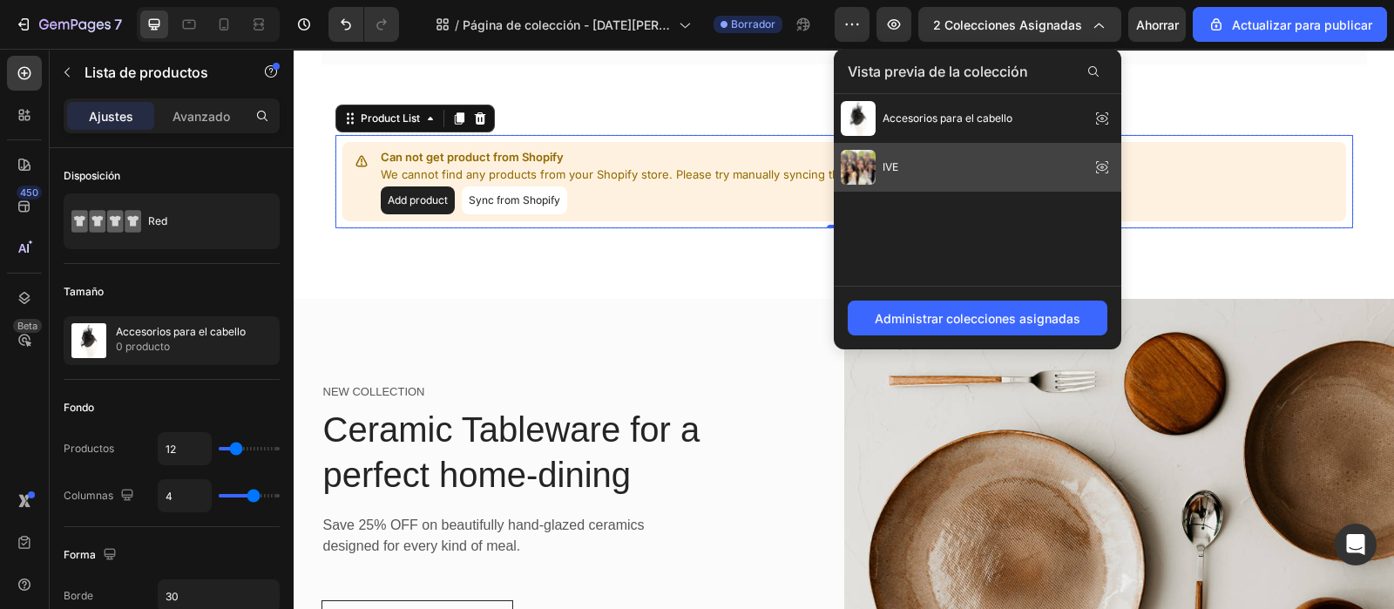
click at [1085, 172] on div "IVE" at bounding box center [978, 167] width 288 height 49
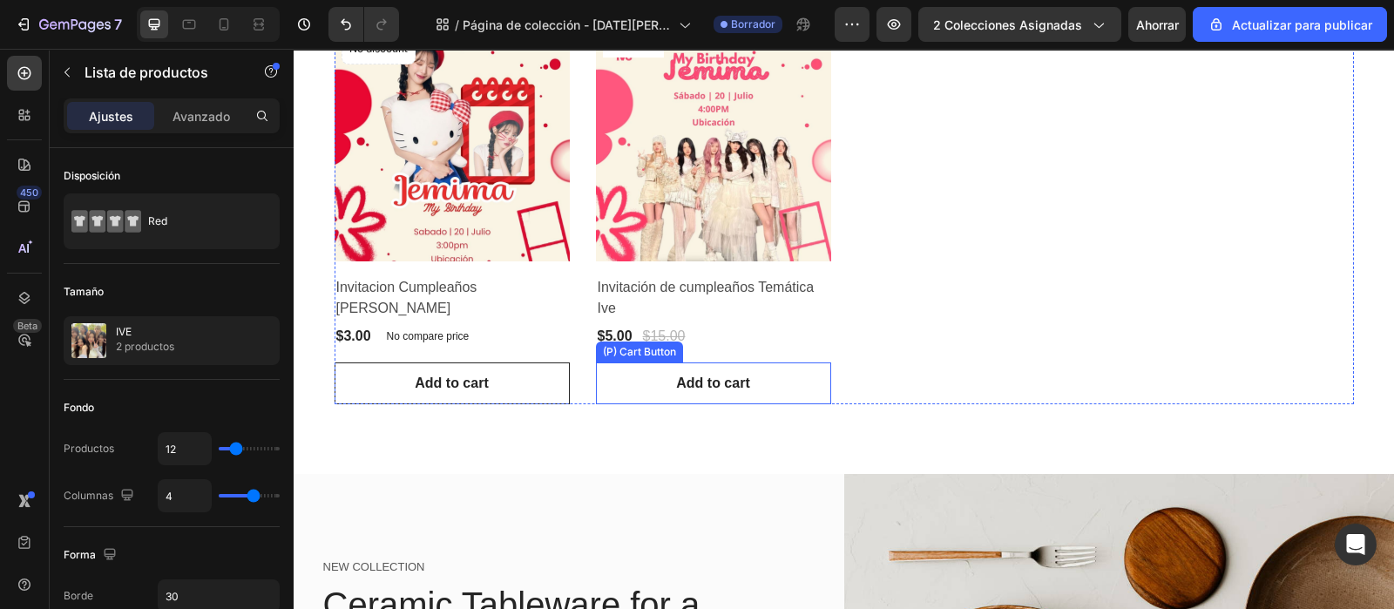
scroll to position [217, 0]
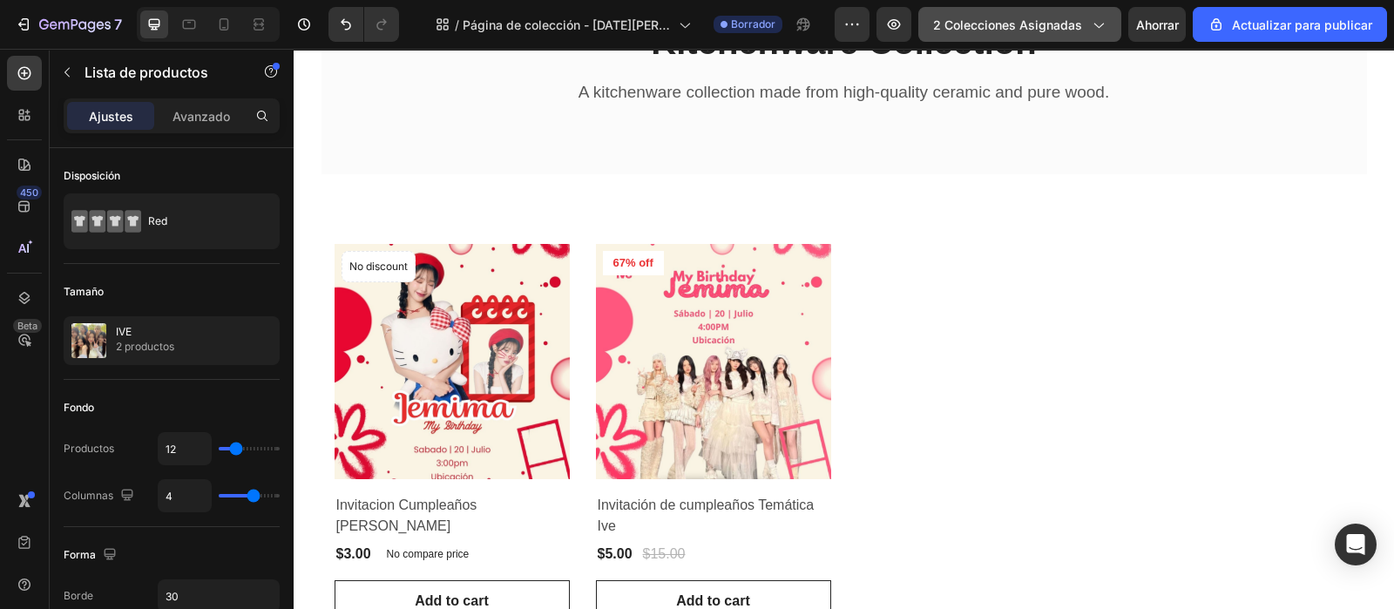
click at [1049, 24] on font "2 colecciones asignadas" at bounding box center [1007, 24] width 149 height 15
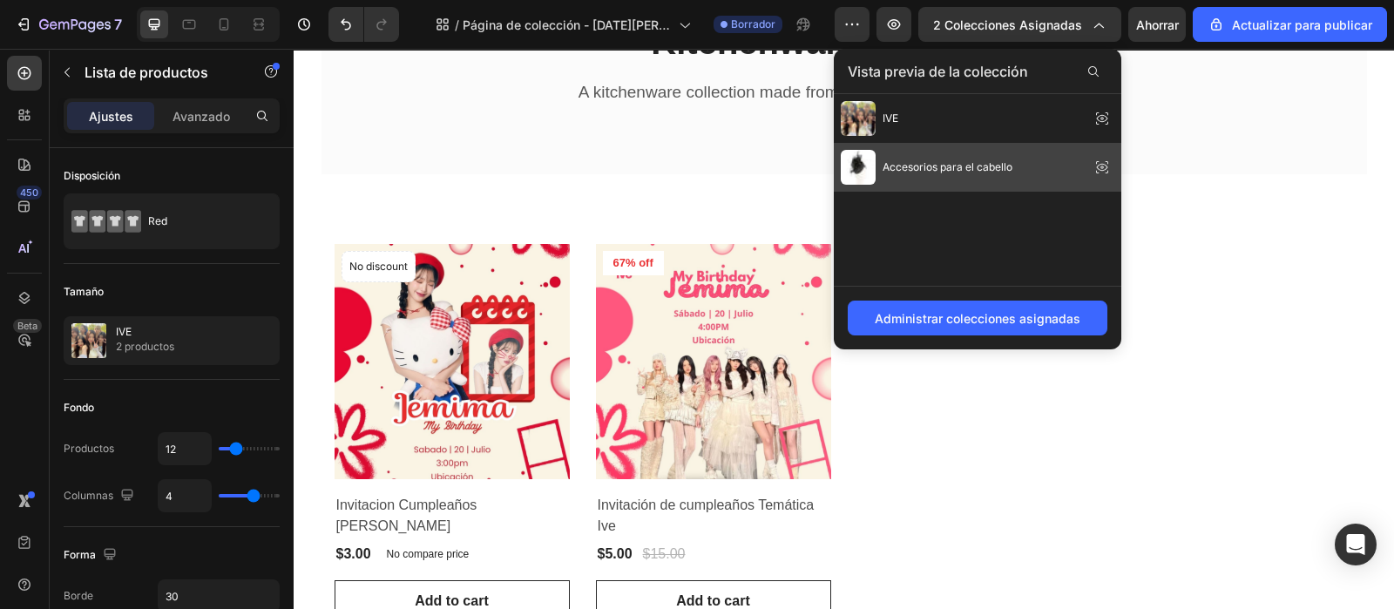
click at [1005, 154] on div "Accesorios para el cabello" at bounding box center [927, 167] width 172 height 35
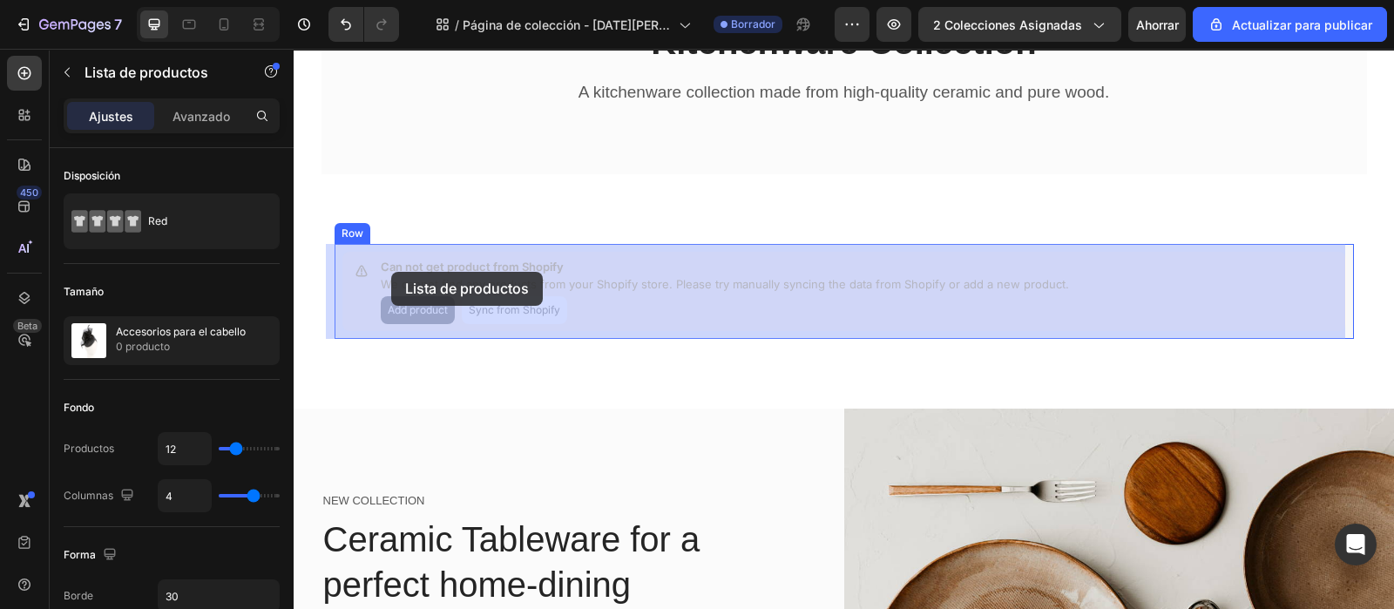
drag, startPoint x: 369, startPoint y: 263, endPoint x: 391, endPoint y: 272, distance: 24.3
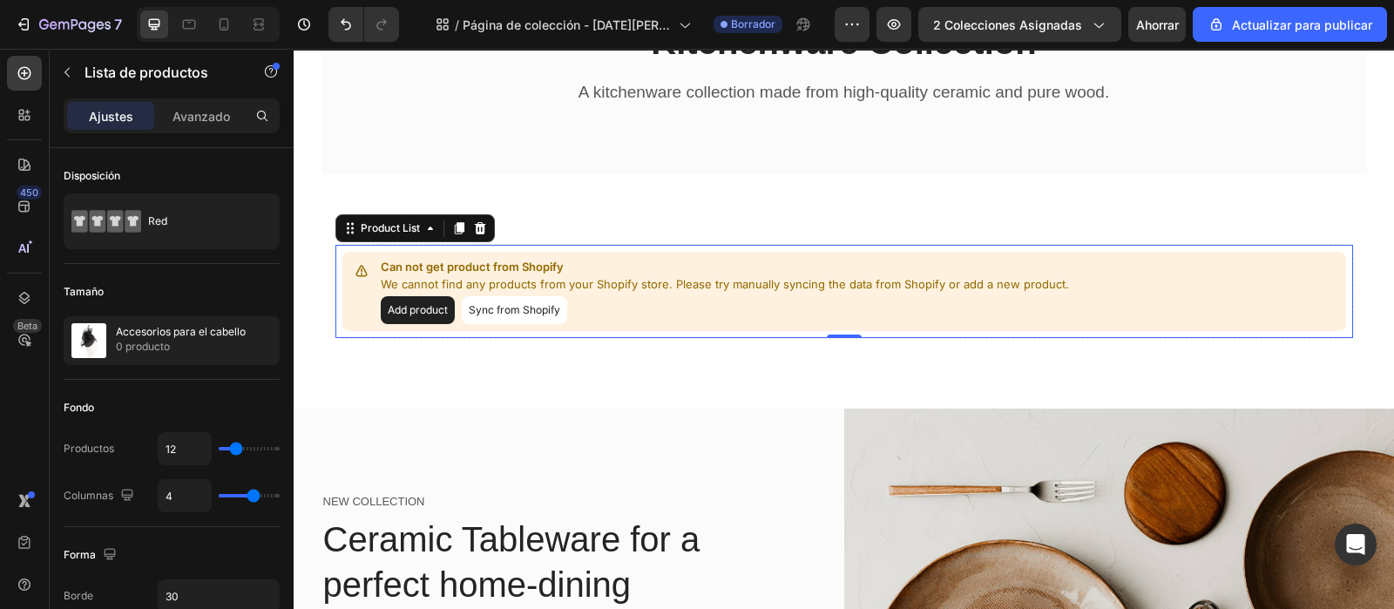
click at [396, 276] on p "We cannot find any products from your Shopify store. Please try manually syncin…" at bounding box center [725, 284] width 688 height 17
click at [357, 226] on div "Product List" at bounding box center [390, 228] width 66 height 16
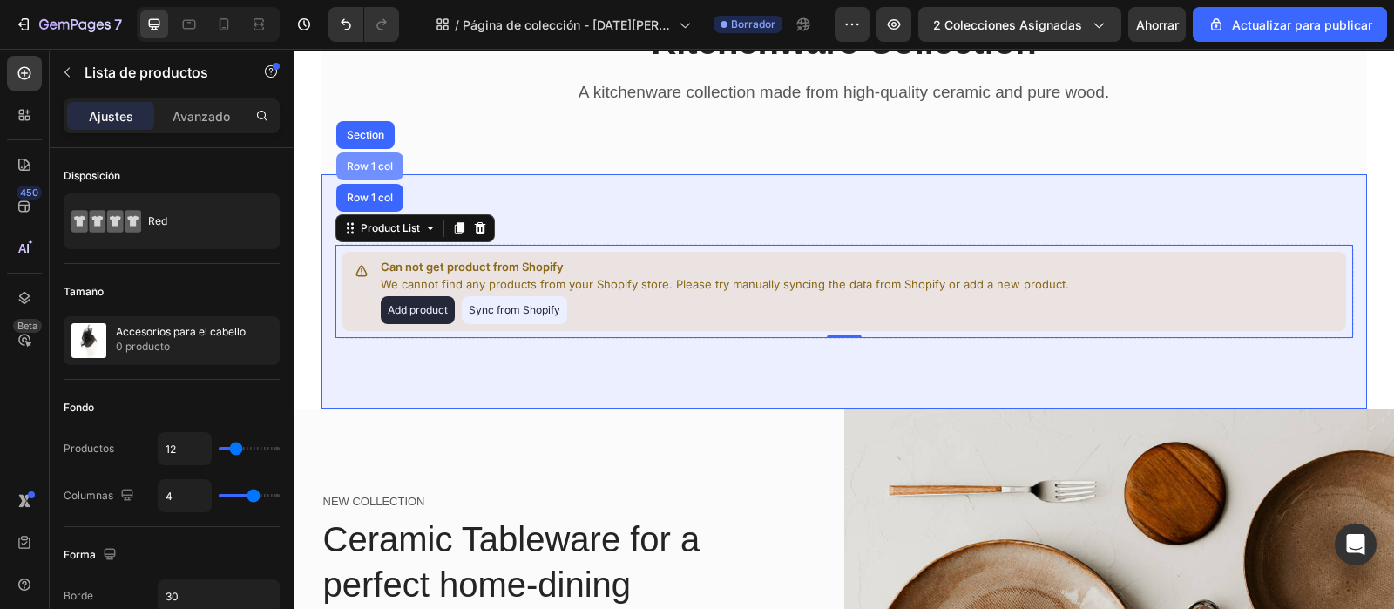
click at [379, 166] on div "Row 1 col" at bounding box center [369, 166] width 53 height 10
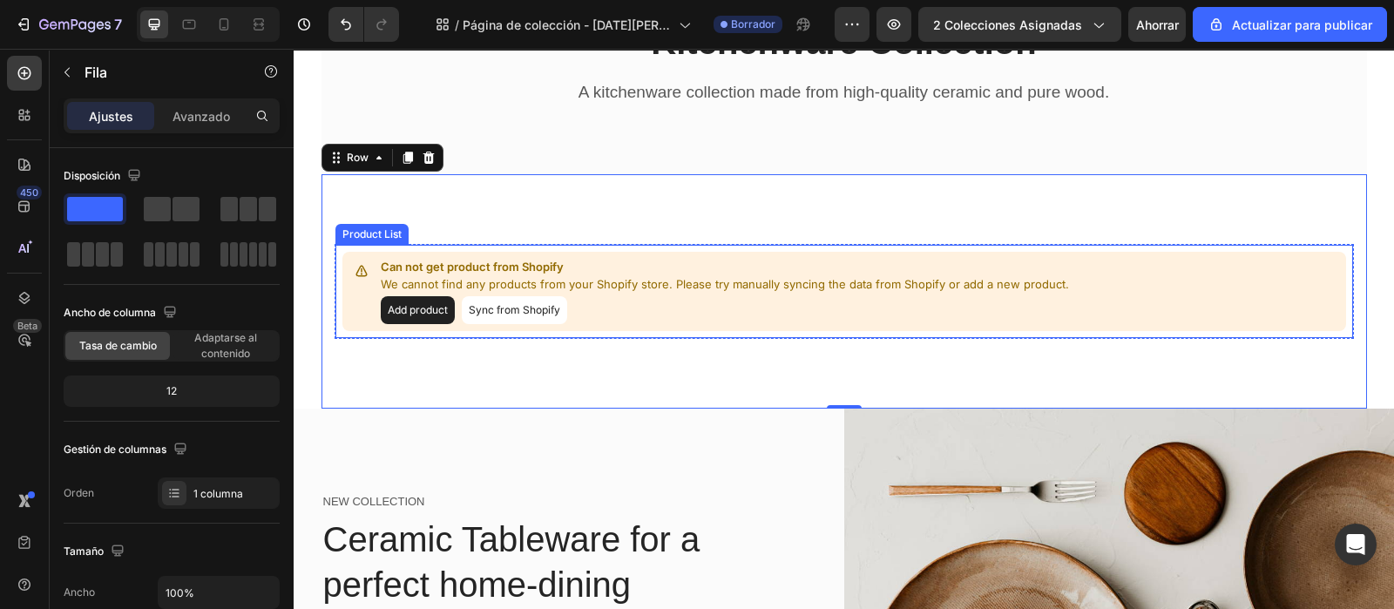
click at [396, 279] on p "We cannot find any products from your Shopify store. Please try manually syncin…" at bounding box center [725, 284] width 688 height 17
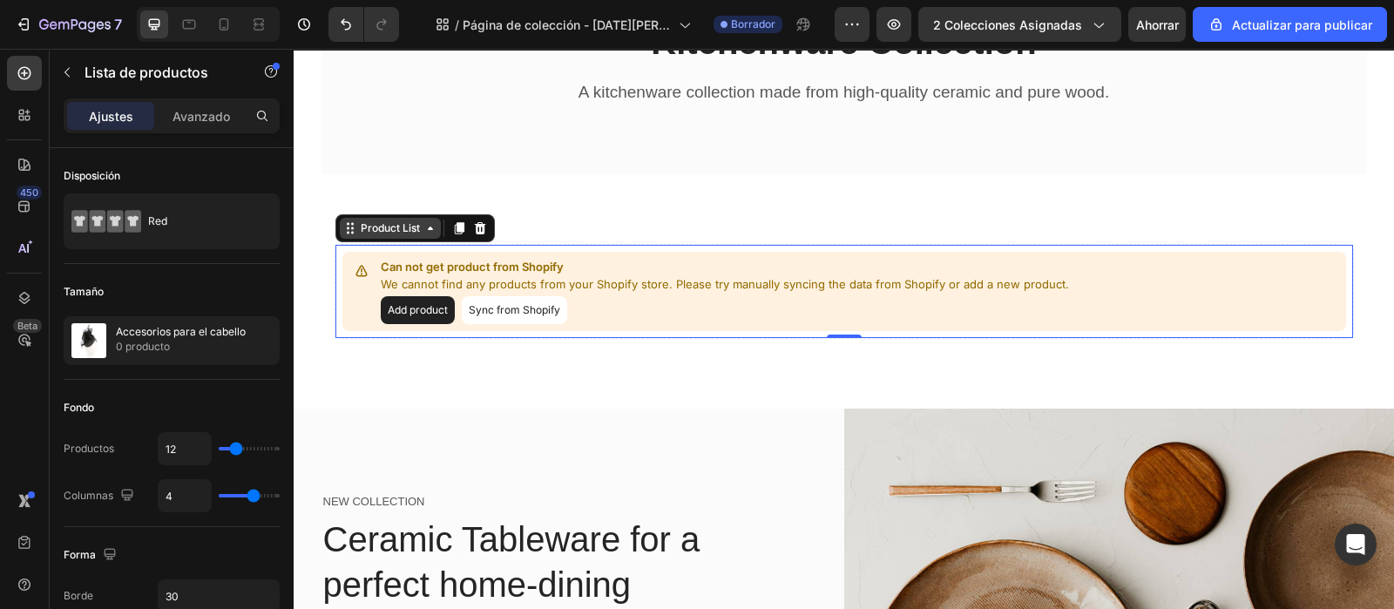
click at [378, 220] on div "Product List" at bounding box center [390, 228] width 66 height 16
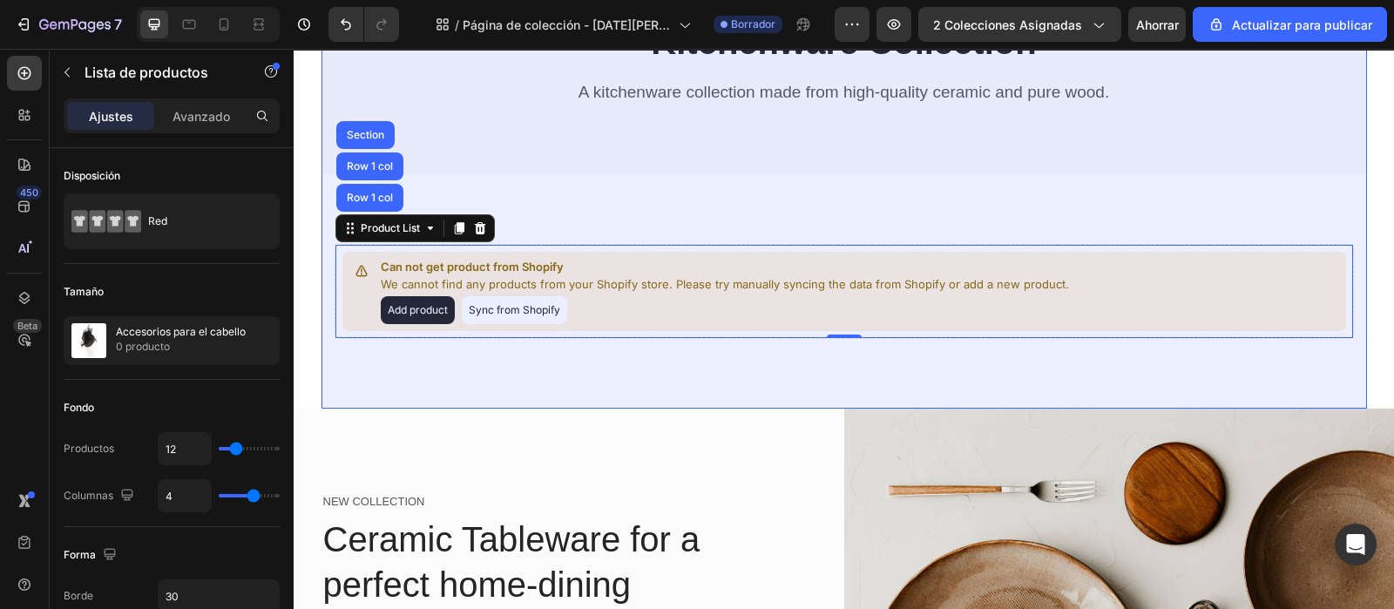
click at [354, 115] on div "Home Text block Icon Kitchenware Text block Row Kitchenware Collection Heading …" at bounding box center [845, 42] width 1046 height 266
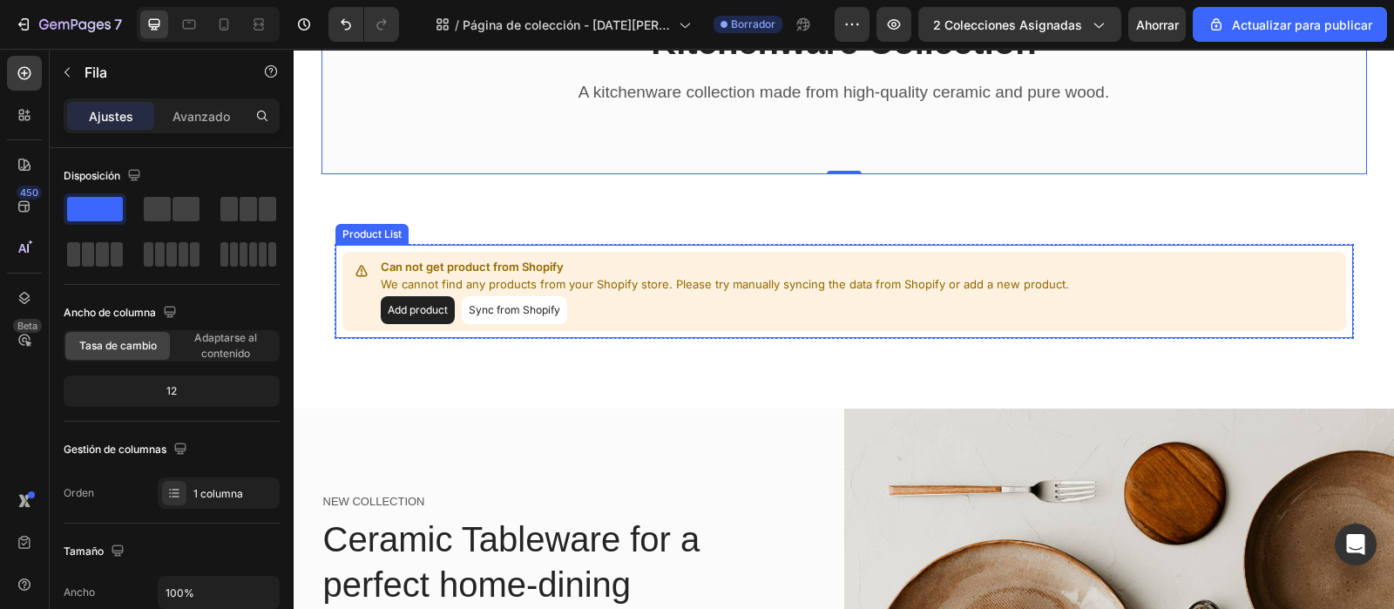
click at [388, 276] on p "We cannot find any products from your Shopify store. Please try manually syncin…" at bounding box center [725, 284] width 688 height 17
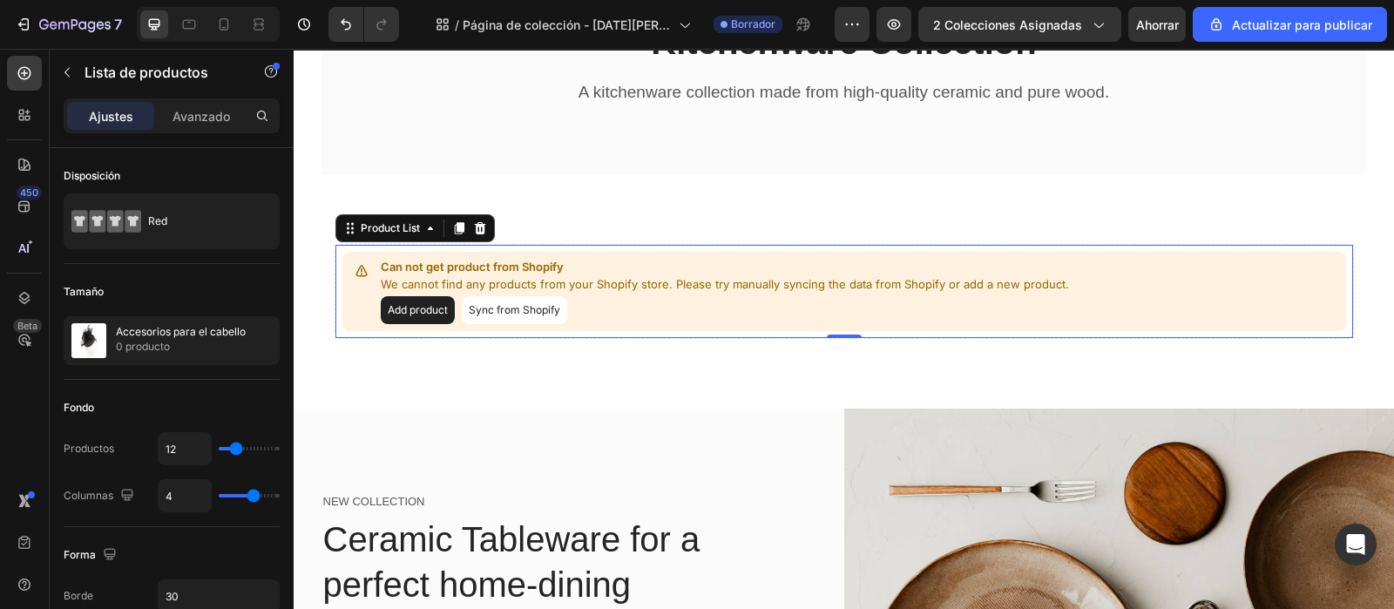
click at [384, 214] on div "Product List" at bounding box center [414, 228] width 159 height 28
click at [389, 221] on div "Product List" at bounding box center [390, 228] width 66 height 16
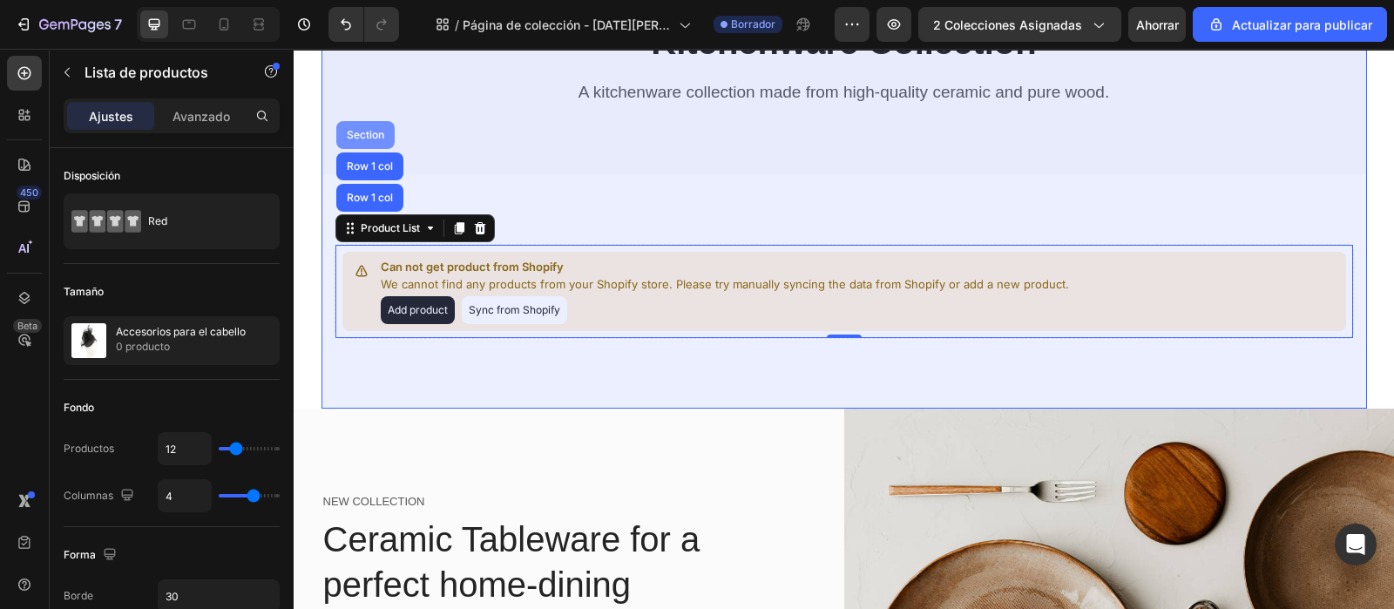
click at [368, 136] on div "Section" at bounding box center [365, 135] width 44 height 10
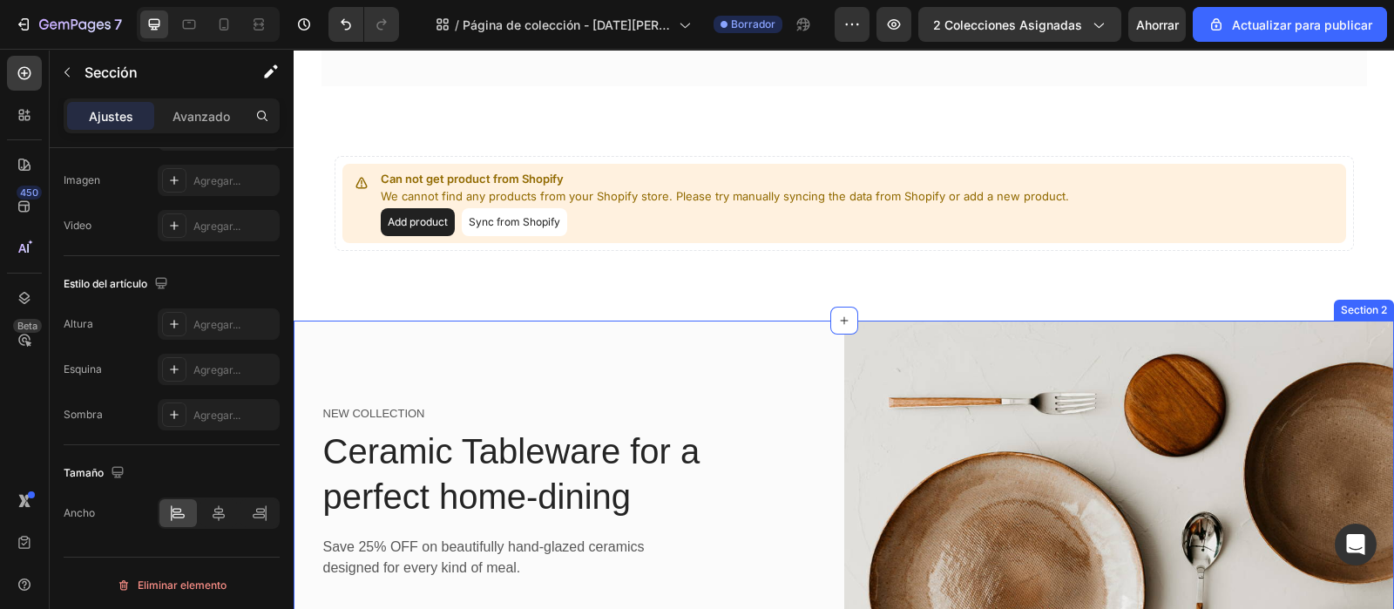
scroll to position [0, 0]
